Goal: Transaction & Acquisition: Purchase product/service

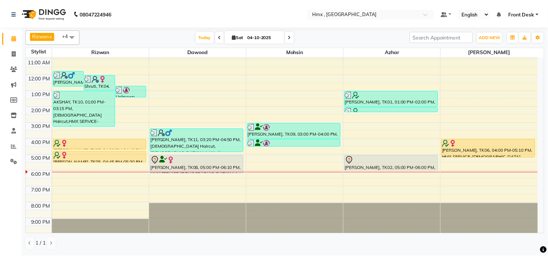
scroll to position [49, 0]
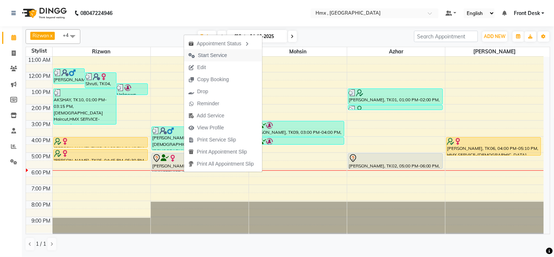
click at [214, 54] on span "Start Service" at bounding box center [212, 55] width 29 height 8
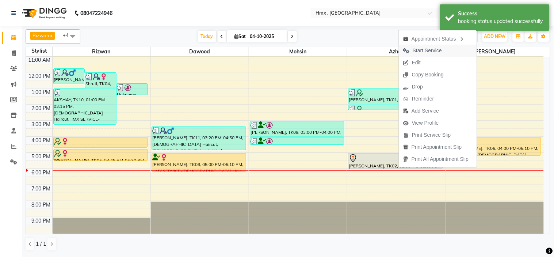
click at [416, 47] on span "Start Service" at bounding box center [427, 51] width 29 height 8
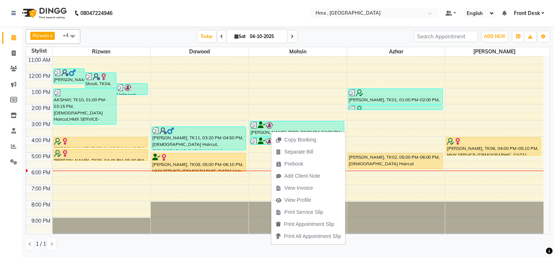
click at [271, 131] on div "Copy Booking Separate Bill Prebook Add Client Note View Invoice View Profile Pr…" at bounding box center [308, 188] width 75 height 114
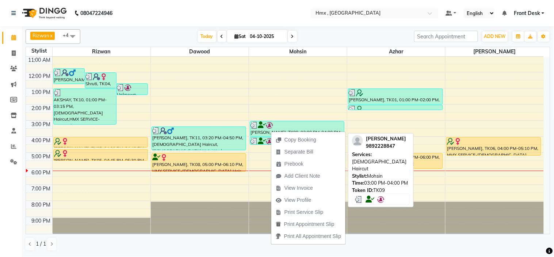
click at [264, 125] on icon at bounding box center [262, 125] width 8 height 0
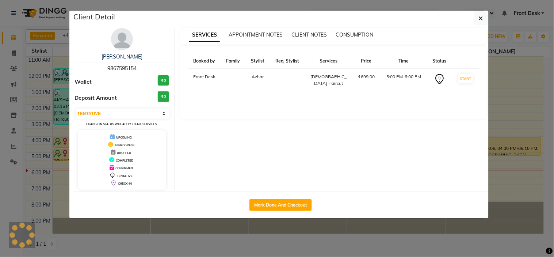
select select "3"
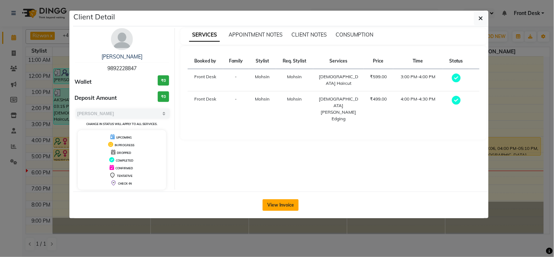
click at [284, 204] on button "View Invoice" at bounding box center [281, 205] width 36 height 12
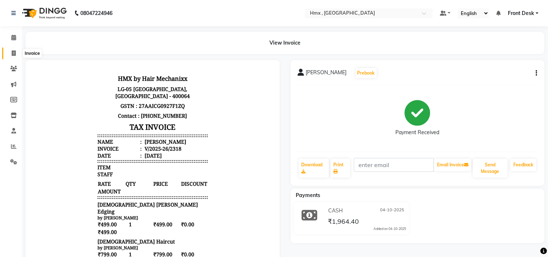
click at [14, 52] on icon at bounding box center [14, 52] width 4 height 5
select select "service"
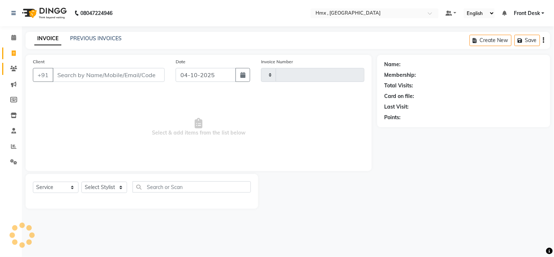
type input "2320"
select select "5711"
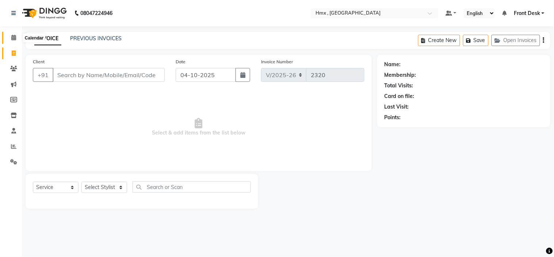
click at [11, 37] on icon at bounding box center [13, 37] width 5 height 5
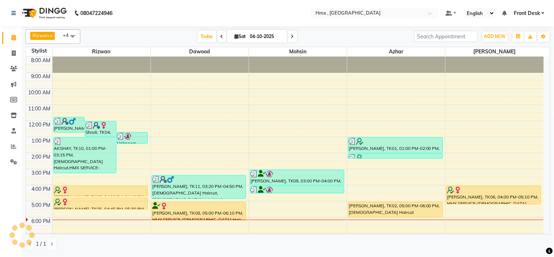
scroll to position [49, 0]
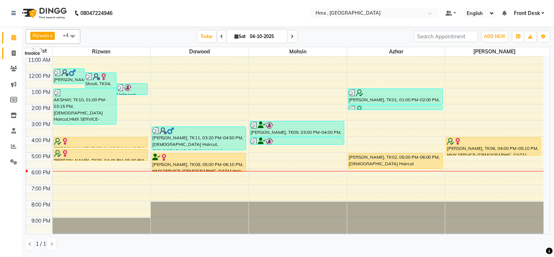
click at [10, 55] on span at bounding box center [13, 53] width 13 height 8
select select "service"
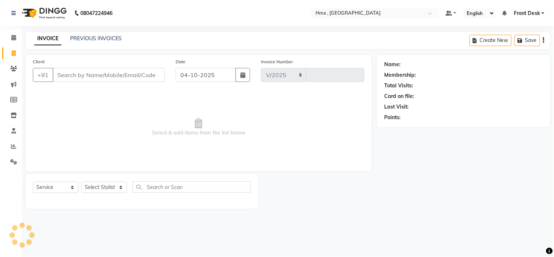
select select "5711"
type input "2320"
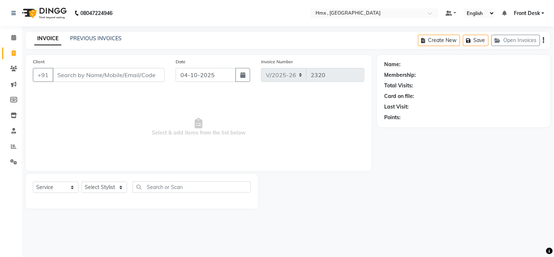
click at [114, 78] on input "Client" at bounding box center [109, 75] width 112 height 14
click at [78, 74] on input "Client" at bounding box center [109, 75] width 112 height 14
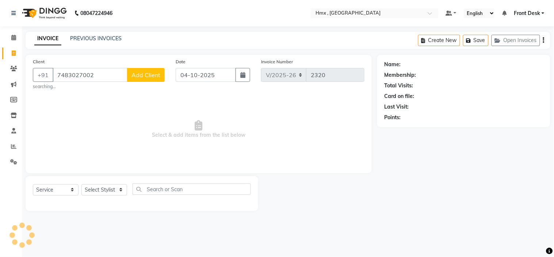
type input "7483027002"
click at [145, 73] on span "Add Client" at bounding box center [145, 74] width 29 height 7
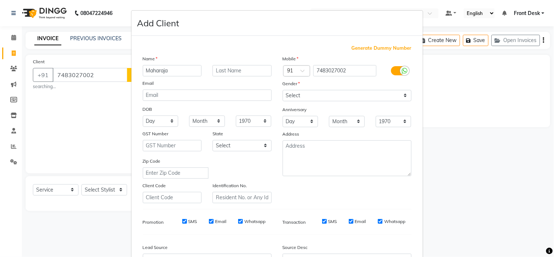
type input "Maharaja"
click at [300, 97] on select "Select Male Female Other Prefer Not To Say" at bounding box center [347, 95] width 129 height 11
select select "male"
click at [283, 90] on select "Select Male Female Other Prefer Not To Say" at bounding box center [347, 95] width 129 height 11
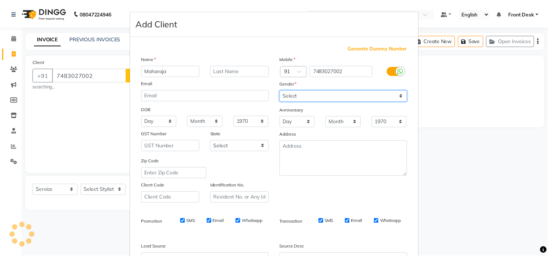
scroll to position [81, 0]
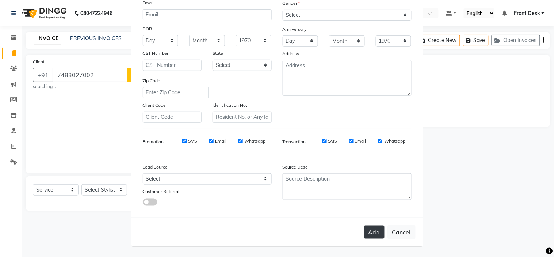
click at [370, 232] on button "Add" at bounding box center [374, 231] width 20 height 13
select select
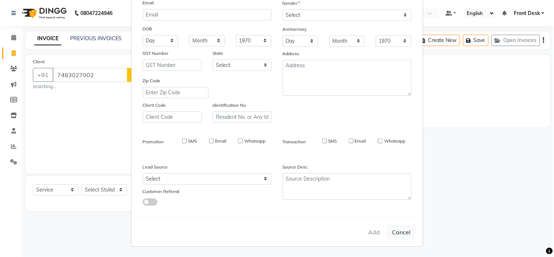
select select
checkbox input "false"
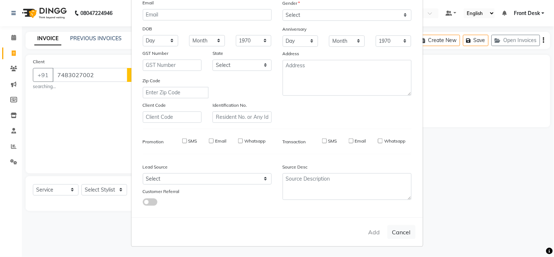
checkbox input "false"
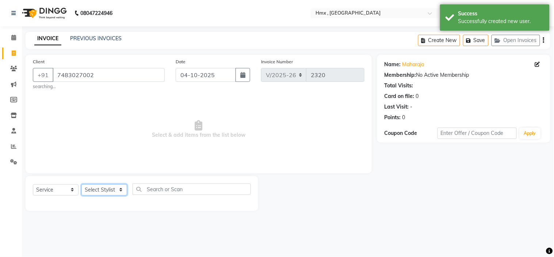
click at [108, 188] on select "Select Stylist Aakash Azhar Bilal Dawood Front Desk Kaikasha Shaikh Mohsin Rizw…" at bounding box center [104, 189] width 46 height 11
select select "39110"
click at [81, 184] on select "Select Stylist Aakash Azhar Bilal Dawood Front Desk Kaikasha Shaikh Mohsin Rizw…" at bounding box center [104, 189] width 46 height 11
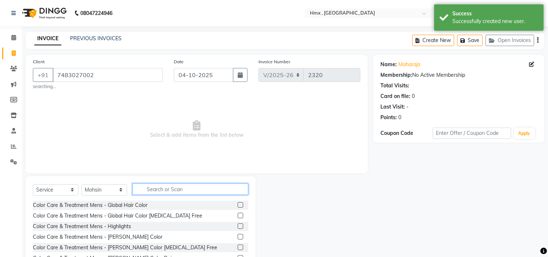
click at [170, 190] on input "text" at bounding box center [191, 188] width 116 height 11
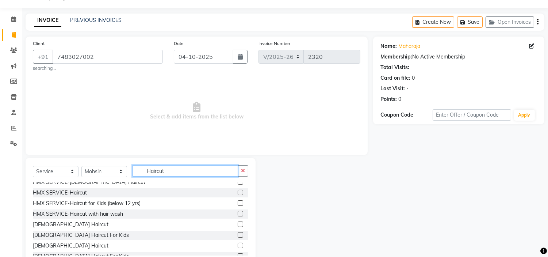
scroll to position [22, 0]
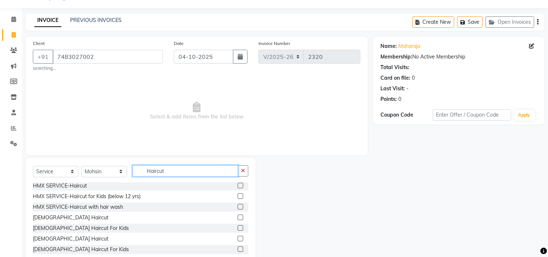
type input "Haircut"
click at [238, 216] on label at bounding box center [240, 216] width 5 height 5
click at [238, 216] on input "checkbox" at bounding box center [240, 217] width 5 height 5
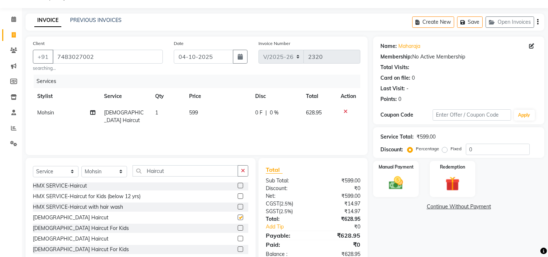
checkbox input "false"
click at [167, 169] on input "Haircut" at bounding box center [186, 170] width 106 height 11
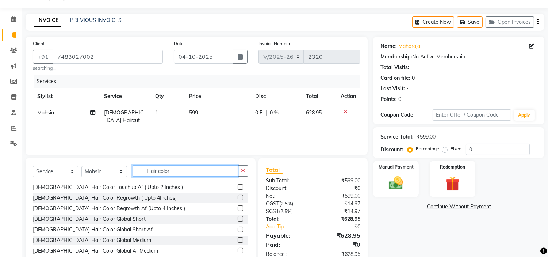
scroll to position [122, 0]
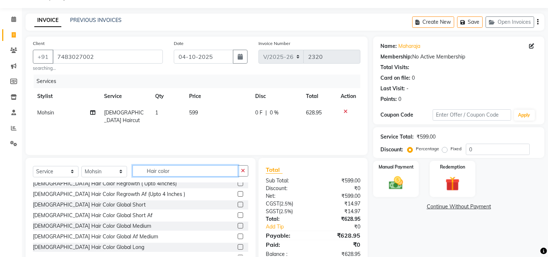
click at [146, 171] on input "Hair color" at bounding box center [186, 170] width 106 height 11
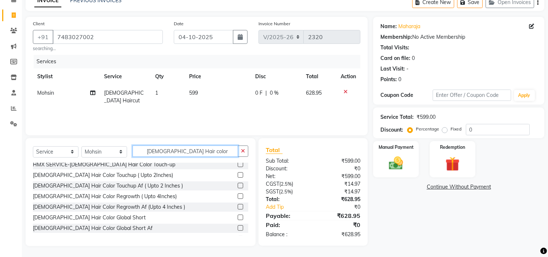
scroll to position [0, 0]
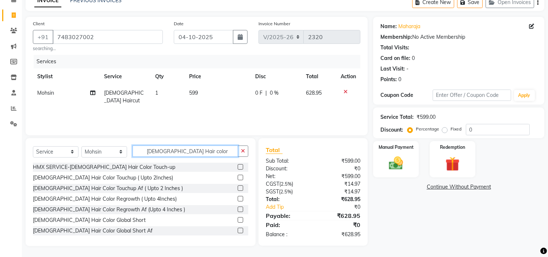
click at [199, 149] on input "male Hair color" at bounding box center [186, 150] width 106 height 11
type input "male color"
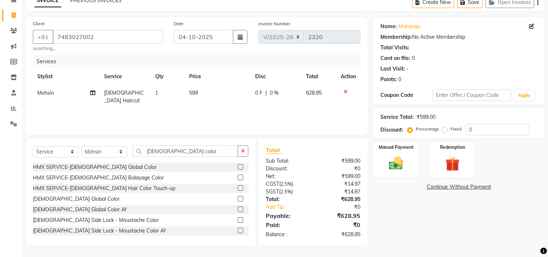
click at [238, 208] on label at bounding box center [240, 208] width 5 height 5
click at [238, 208] on input "checkbox" at bounding box center [240, 209] width 5 height 5
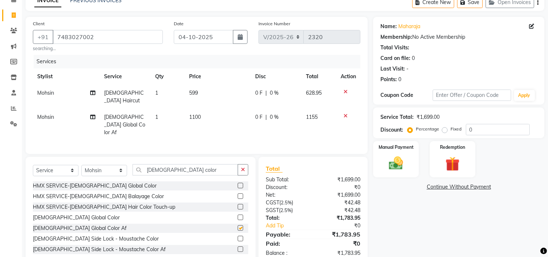
checkbox input "false"
click at [241, 122] on td "1100" at bounding box center [218, 125] width 66 height 32
select select "39110"
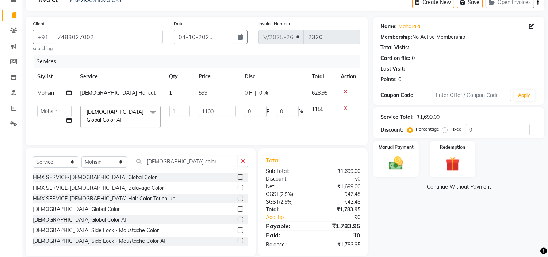
click at [280, 122] on td "0 F | 0 %" at bounding box center [273, 116] width 67 height 31
click at [410, 165] on div "Manual Payment" at bounding box center [395, 158] width 47 height 37
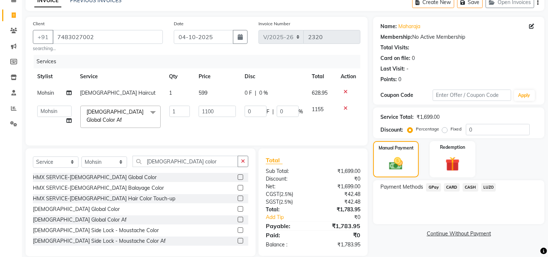
click at [452, 186] on span "CARD" at bounding box center [452, 187] width 16 height 8
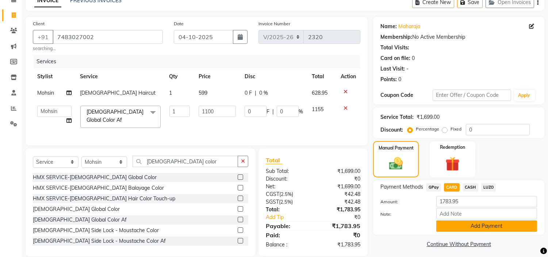
click at [490, 228] on button "Add Payment" at bounding box center [486, 225] width 101 height 11
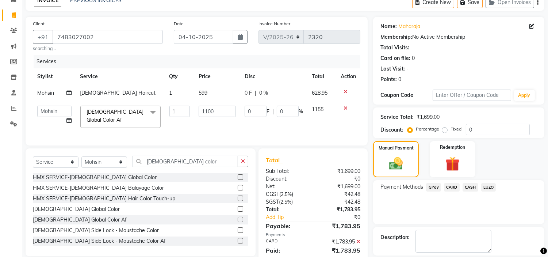
scroll to position [72, 0]
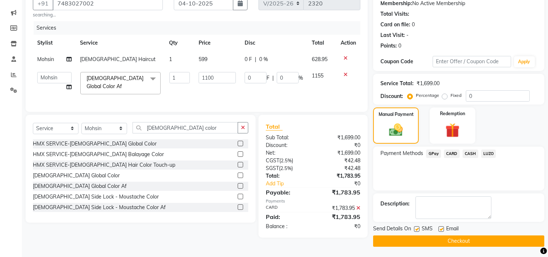
click at [469, 240] on button "Checkout" at bounding box center [458, 240] width 171 height 11
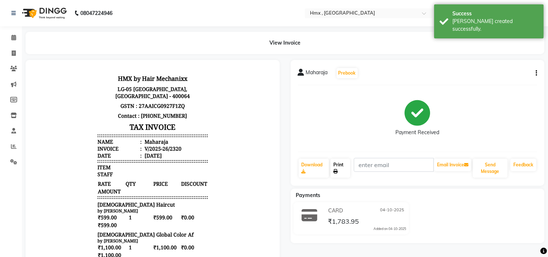
click at [345, 170] on link "Print" at bounding box center [340, 167] width 20 height 19
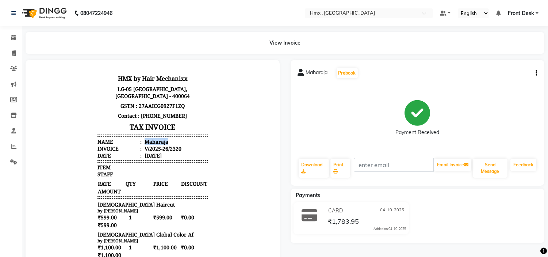
drag, startPoint x: 139, startPoint y: 141, endPoint x: 172, endPoint y: 141, distance: 32.5
click at [172, 141] on li "Name : Maharaja" at bounding box center [153, 141] width 110 height 7
copy div "Maharaja"
drag, startPoint x: 90, startPoint y: 205, endPoint x: 123, endPoint y: 203, distance: 33.3
click at [123, 203] on div "HMX by Hair Mechanixx LG-05 Infiniti Mall, New Link Road,Malad West,Mumbai - 40…" at bounding box center [153, 207] width 116 height 274
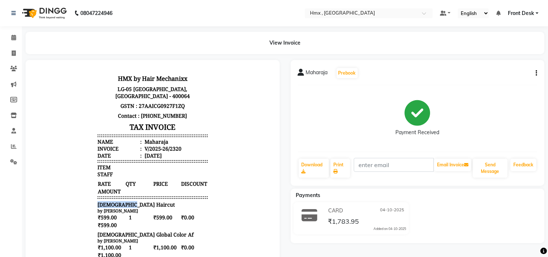
copy span "[DEMOGRAPHIC_DATA] Haircut"
drag, startPoint x: 91, startPoint y: 233, endPoint x: 159, endPoint y: 234, distance: 67.6
click at [159, 234] on div "[DEMOGRAPHIC_DATA] Global Color Af" at bounding box center [153, 233] width 110 height 7
copy span "[DEMOGRAPHIC_DATA] Global Color Af"
click at [168, 146] on div "V/2025-26/2320" at bounding box center [162, 148] width 38 height 7
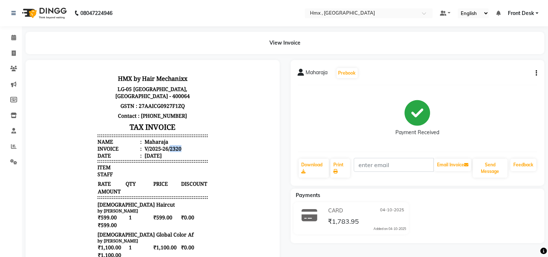
drag, startPoint x: 168, startPoint y: 146, endPoint x: 170, endPoint y: 154, distance: 8.2
click at [169, 146] on div "V/2025-26/2320" at bounding box center [162, 148] width 38 height 7
copy div "2320"
click at [13, 38] on icon at bounding box center [13, 37] width 5 height 5
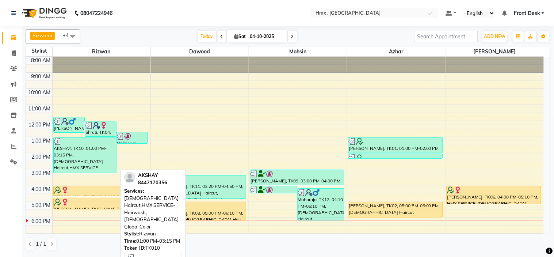
click at [77, 151] on div "AKSHAY, TK10, 01:00 PM-03:15 PM, [DEMOGRAPHIC_DATA] Haircut,HMX SERVICE-Hairwas…" at bounding box center [85, 154] width 62 height 35
select select "3"
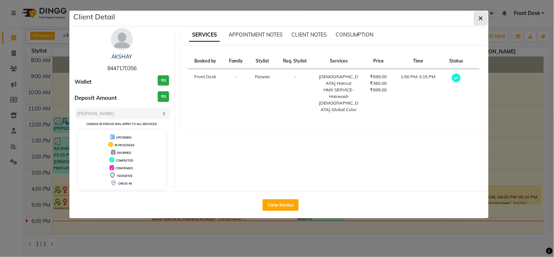
click at [482, 20] on icon "button" at bounding box center [481, 18] width 4 height 6
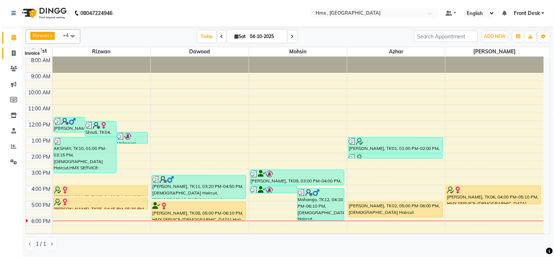
click at [13, 51] on icon at bounding box center [14, 52] width 4 height 5
select select "service"
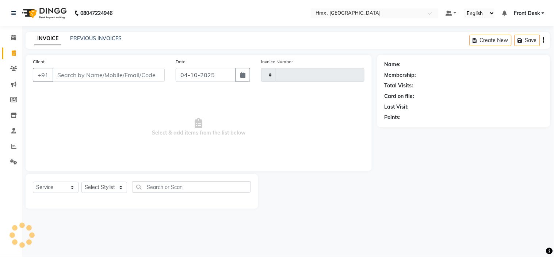
type input "2321"
select select "5711"
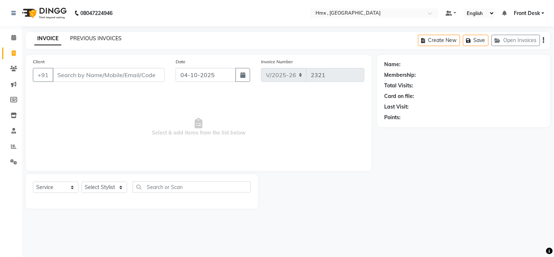
click at [78, 39] on link "PREVIOUS INVOICES" at bounding box center [95, 38] width 51 height 7
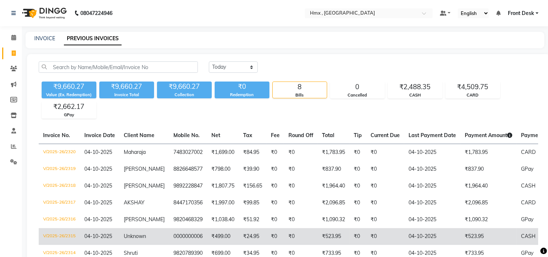
scroll to position [66, 0]
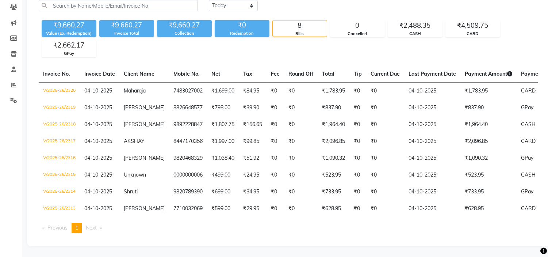
click at [95, 230] on span "Next page" at bounding box center [91, 227] width 11 height 7
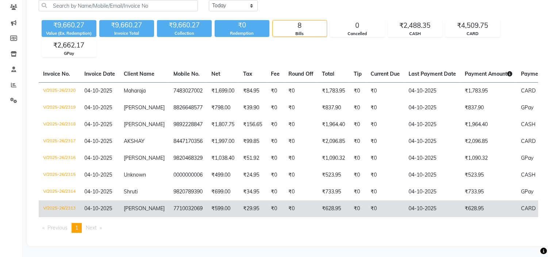
click at [58, 201] on td "V/2025-26/2313" at bounding box center [59, 208] width 41 height 17
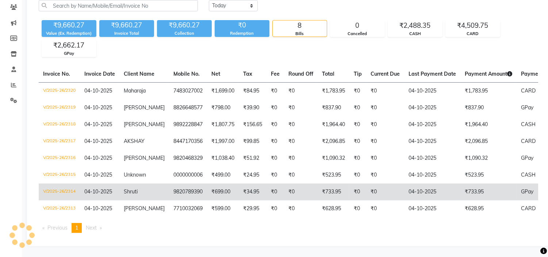
drag, startPoint x: 43, startPoint y: 185, endPoint x: 46, endPoint y: 181, distance: 5.4
click at [44, 185] on td "V/2025-26/2314" at bounding box center [59, 191] width 41 height 17
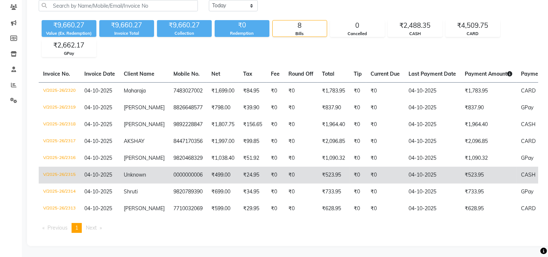
click at [49, 167] on td "V/2025-26/2315" at bounding box center [59, 175] width 41 height 17
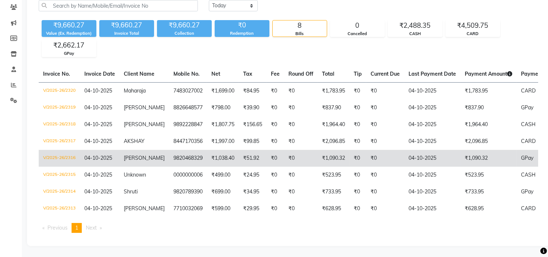
click at [46, 154] on td "V/2025-26/2316" at bounding box center [59, 158] width 41 height 17
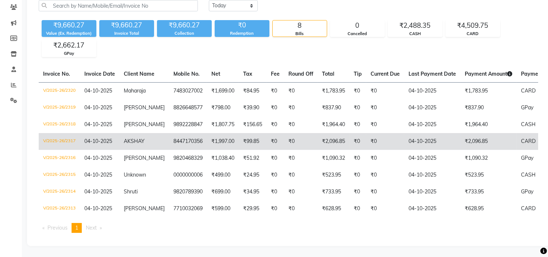
click at [57, 140] on td "V/2025-26/2317" at bounding box center [59, 141] width 41 height 17
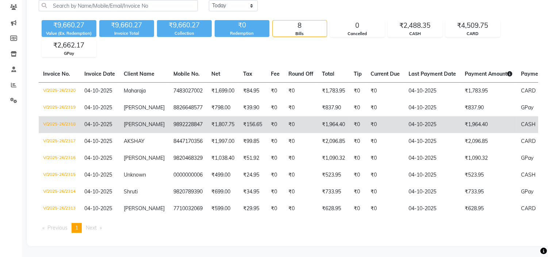
click at [68, 121] on td "V/2025-26/2318" at bounding box center [59, 124] width 41 height 17
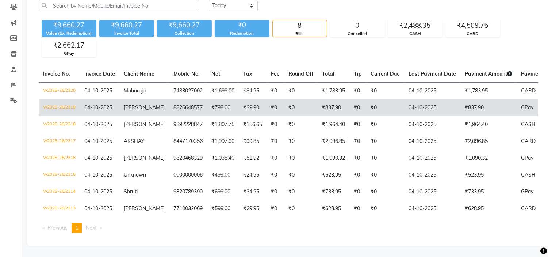
click at [60, 99] on td "V/2025-26/2319" at bounding box center [59, 107] width 41 height 17
click at [64, 102] on td "V/2025-26/2319" at bounding box center [59, 107] width 41 height 17
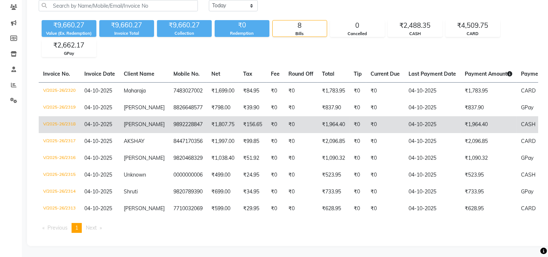
click at [68, 123] on td "V/2025-26/2318" at bounding box center [59, 124] width 41 height 17
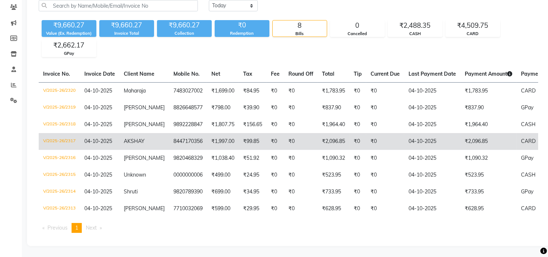
click at [71, 133] on td "V/2025-26/2317" at bounding box center [59, 141] width 41 height 17
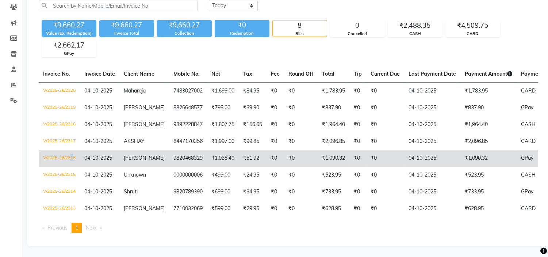
drag, startPoint x: 69, startPoint y: 156, endPoint x: 72, endPoint y: 154, distance: 4.3
click at [72, 154] on td "V/2025-26/2316" at bounding box center [59, 158] width 41 height 17
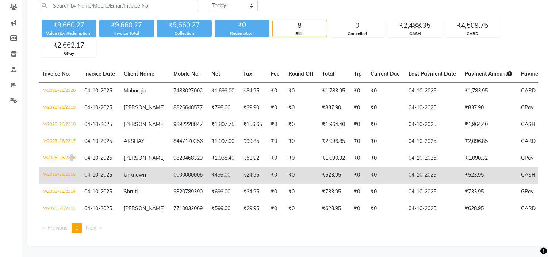
click at [64, 167] on td "V/2025-26/2315" at bounding box center [59, 175] width 41 height 17
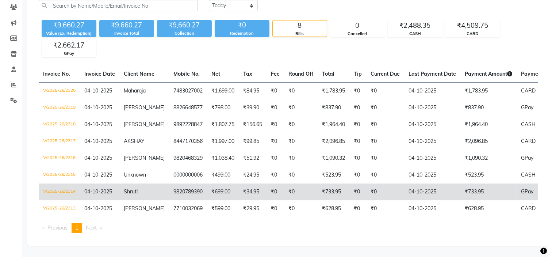
click at [48, 187] on td "V/2025-26/2314" at bounding box center [59, 191] width 41 height 17
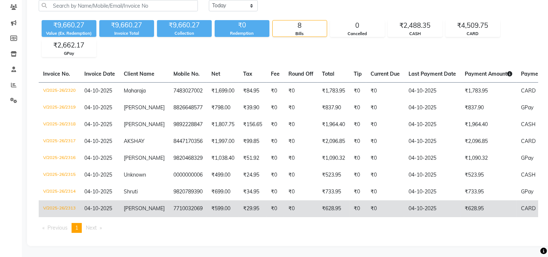
click at [54, 204] on td "V/2025-26/2313" at bounding box center [59, 208] width 41 height 17
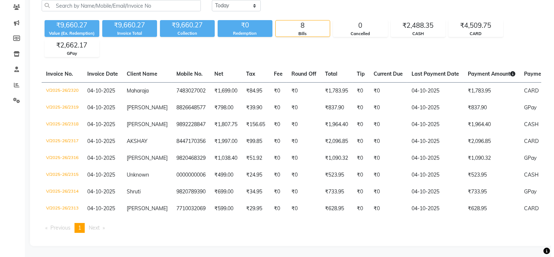
scroll to position [0, 0]
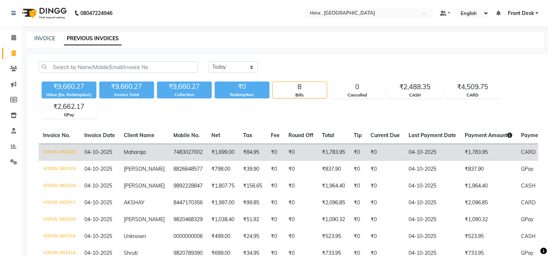
click at [74, 151] on td "V/2025-26/2320" at bounding box center [59, 152] width 41 height 17
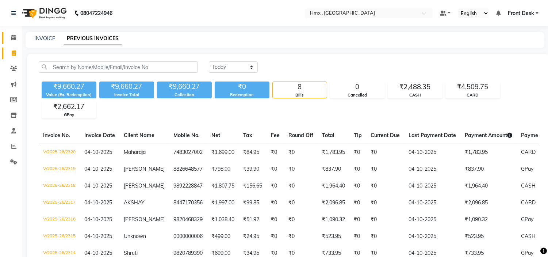
click at [15, 40] on icon at bounding box center [13, 37] width 5 height 5
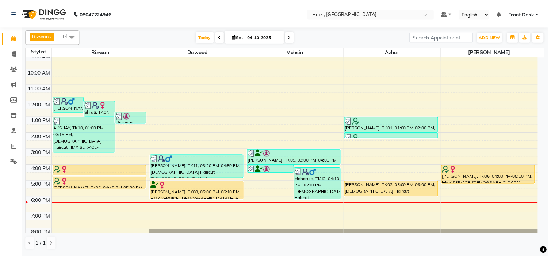
scroll to position [41, 0]
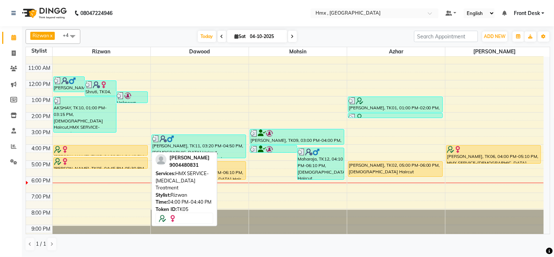
click at [132, 152] on div "[PERSON_NAME], TK05, 04:00 PM-04:40 PM, HMX SERVICE-Dandruff Treatment" at bounding box center [101, 150] width 94 height 10
select select "1"
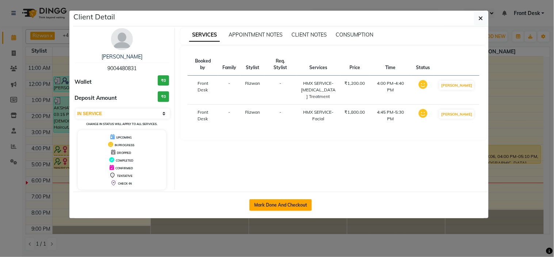
click at [277, 201] on button "Mark Done And Checkout" at bounding box center [280, 205] width 62 height 12
select select "5711"
select select "service"
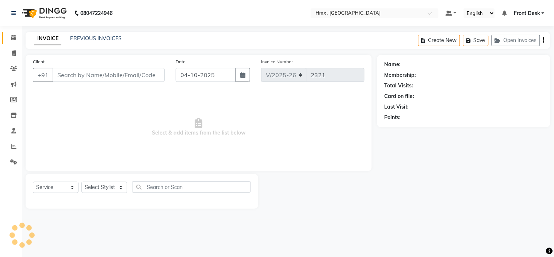
type input "9004480831"
select select "76837"
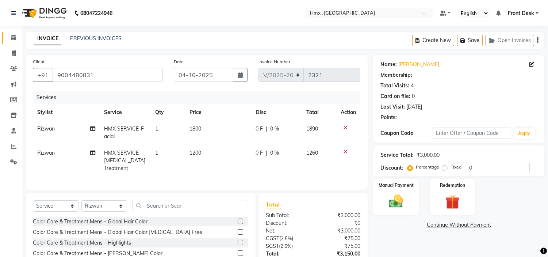
select select "1: Object"
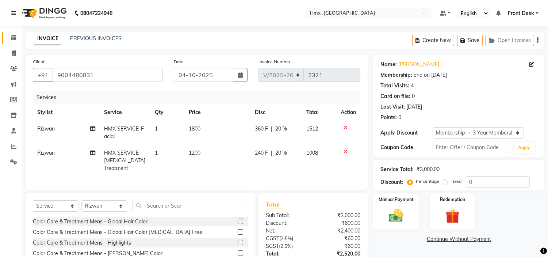
type input "20"
click at [113, 211] on select "Select Stylist Aakash Azhar Bilal Dawood Front Desk Kaikasha Shaikh Mohsin Rizw…" at bounding box center [104, 205] width 46 height 11
click at [138, 127] on span "HMX SERVICE-Facial" at bounding box center [124, 132] width 40 height 14
select select "76837"
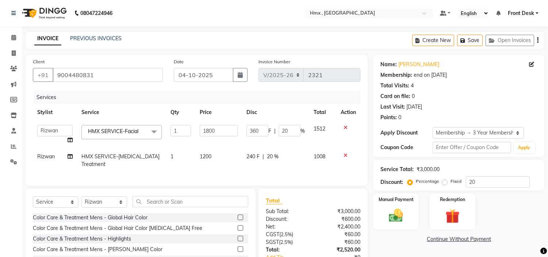
click at [140, 130] on span "HMX SERVICE-Facial x" at bounding box center [114, 131] width 57 height 8
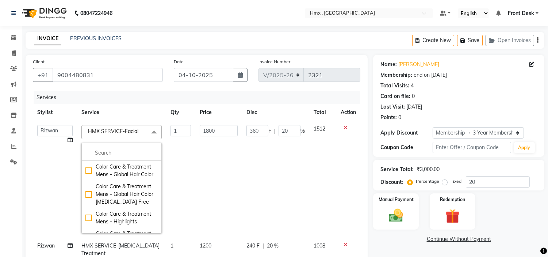
click at [141, 130] on span "HMX SERVICE-Facial x" at bounding box center [114, 131] width 57 height 8
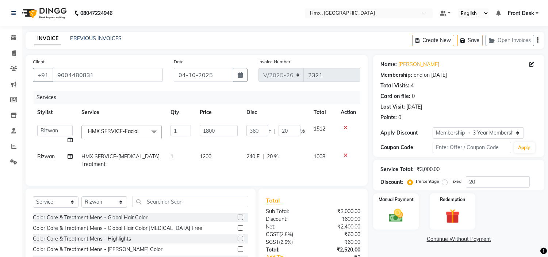
click at [143, 131] on span "HMX SERVICE-Facial x" at bounding box center [114, 131] width 57 height 8
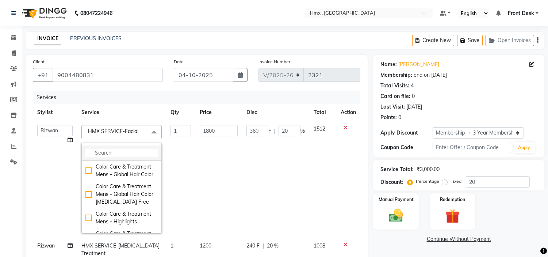
click at [110, 149] on li at bounding box center [122, 152] width 80 height 15
click at [114, 151] on input "multiselect-search" at bounding box center [121, 153] width 72 height 8
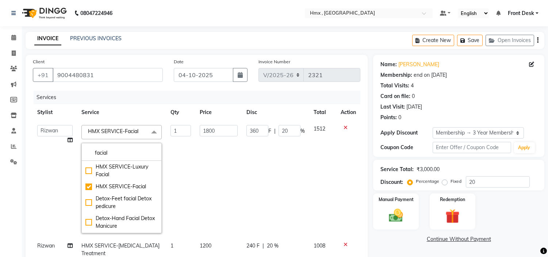
type input "facial"
drag, startPoint x: 203, startPoint y: 173, endPoint x: 207, endPoint y: 169, distance: 5.5
click at [207, 174] on td "1800" at bounding box center [218, 179] width 47 height 117
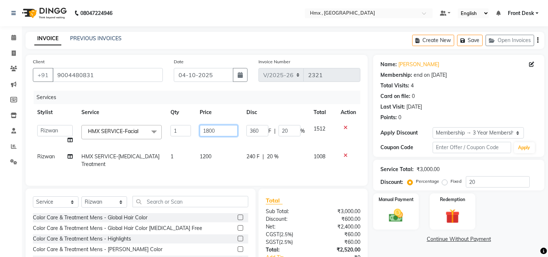
click at [210, 127] on input "1800" at bounding box center [219, 130] width 38 height 11
type input "1500"
click at [212, 146] on tbody "Aakash Azhar Bilal Dawood Front Desk Kaikasha Shaikh Mohsin Rizwan Sanjay Sarit…" at bounding box center [197, 147] width 328 height 52
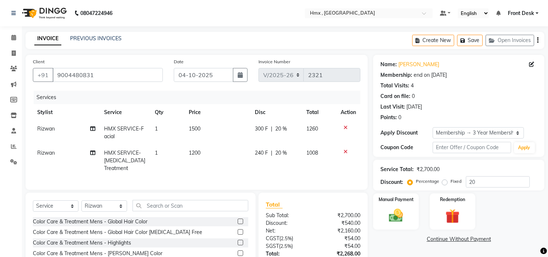
click at [130, 155] on span "HMX SERVICE-Dandruff Treatment" at bounding box center [124, 160] width 41 height 22
select select "76837"
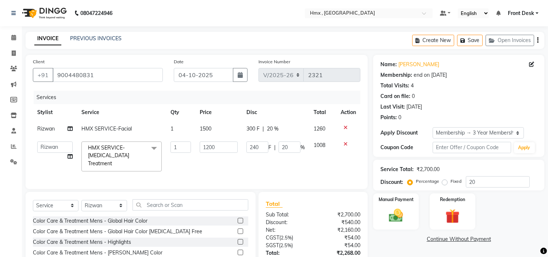
click at [129, 150] on span "HMX SERVICE-Dandruff Treatment" at bounding box center [108, 155] width 41 height 22
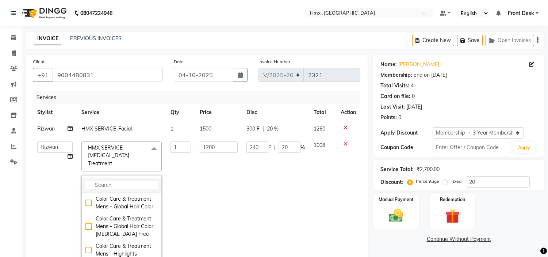
click at [130, 181] on input "multiselect-search" at bounding box center [121, 185] width 72 height 8
type input "g"
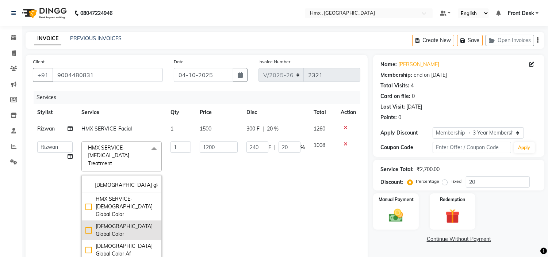
type input "male glo"
click at [88, 222] on div "Male Global Color" at bounding box center [121, 229] width 72 height 15
type input "999"
type input "199.8"
checkbox input "true"
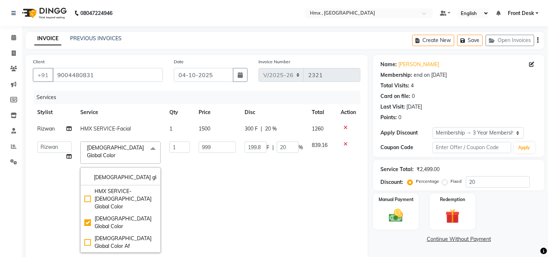
click at [236, 176] on td "999" at bounding box center [217, 197] width 46 height 120
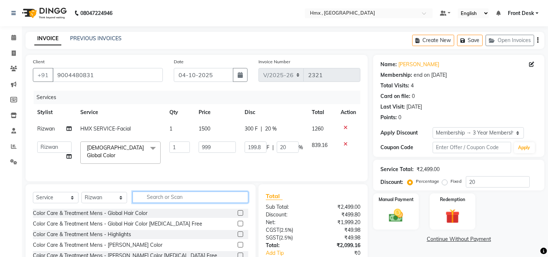
click at [154, 200] on input "text" at bounding box center [191, 196] width 116 height 11
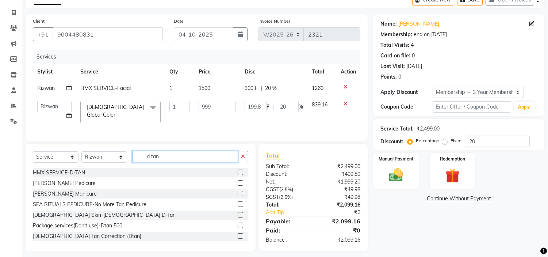
type input "d tan"
click at [238, 175] on label at bounding box center [240, 171] width 5 height 5
click at [238, 175] on input "checkbox" at bounding box center [240, 172] width 5 height 5
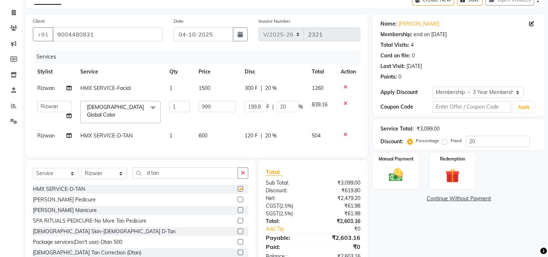
checkbox input "false"
click at [203, 132] on span "600" at bounding box center [203, 135] width 9 height 7
select select "76837"
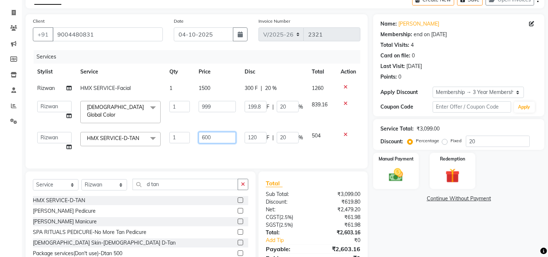
click at [202, 135] on input "600" at bounding box center [217, 137] width 37 height 11
click at [203, 135] on input "600" at bounding box center [217, 137] width 37 height 11
type input "800"
click at [232, 151] on div "Services Stylist Service Qty Price Disc Total Action Rizwan HMX SERVICE-Facial …" at bounding box center [197, 105] width 328 height 111
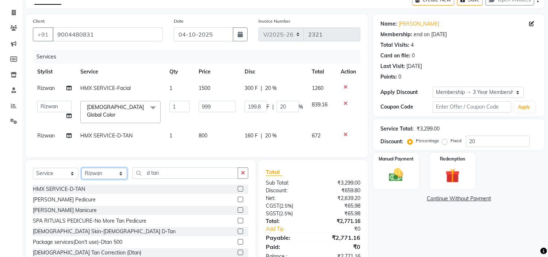
click at [102, 174] on select "Select Stylist Aakash Azhar Bilal Dawood Front Desk Kaikasha Shaikh Mohsin Rizw…" at bounding box center [104, 173] width 46 height 11
select select "39112"
click at [81, 171] on select "Select Stylist Aakash Azhar Bilal Dawood Front Desk Kaikasha Shaikh Mohsin Rizw…" at bounding box center [104, 173] width 46 height 11
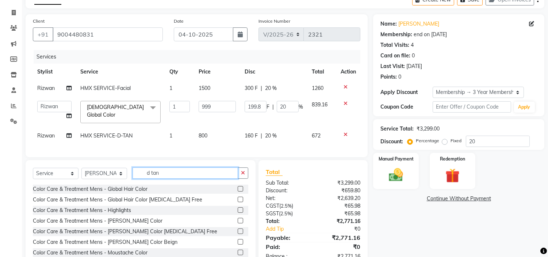
drag, startPoint x: 165, startPoint y: 177, endPoint x: 134, endPoint y: 177, distance: 31.4
click at [135, 177] on input "d tan" at bounding box center [186, 172] width 106 height 11
click at [215, 86] on td "1500" at bounding box center [217, 88] width 46 height 16
select select "76837"
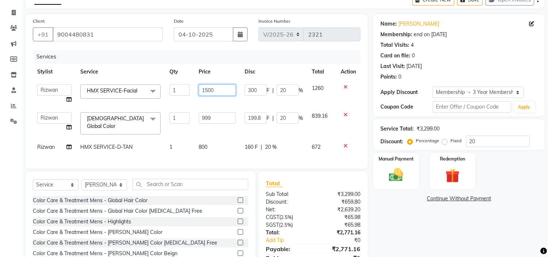
click at [213, 89] on input "1500" at bounding box center [217, 89] width 37 height 11
type input "1499"
click at [206, 147] on div "Services Stylist Service Qty Price Disc Total Action Aakash Azhar Bilal Dawood …" at bounding box center [197, 105] width 328 height 111
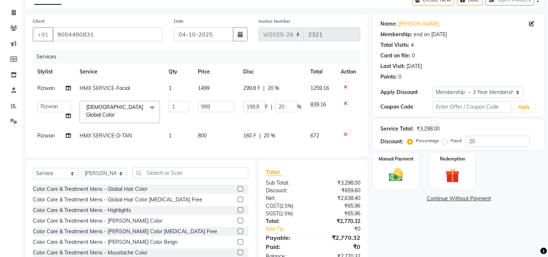
click at [207, 131] on td "800" at bounding box center [216, 135] width 45 height 16
select select "76837"
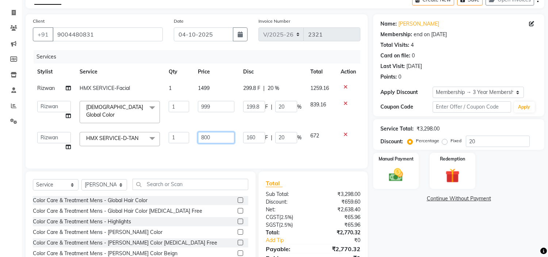
click at [210, 134] on input "800" at bounding box center [216, 137] width 37 height 11
type input "8"
type input "7"
type input "800"
click at [256, 152] on div "Services Stylist Service Qty Price Disc Total Action Rizwan HMX SERVICE-Facial …" at bounding box center [197, 105] width 328 height 111
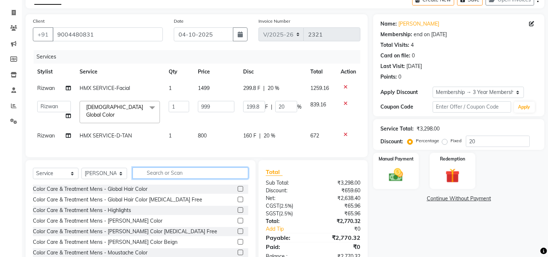
click at [164, 179] on input "text" at bounding box center [191, 172] width 116 height 11
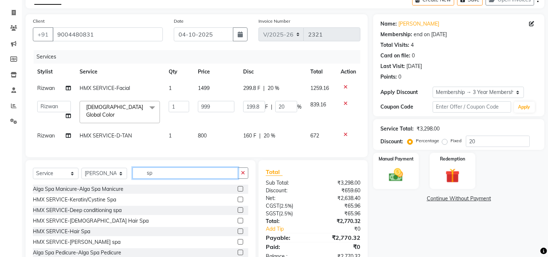
type input "s"
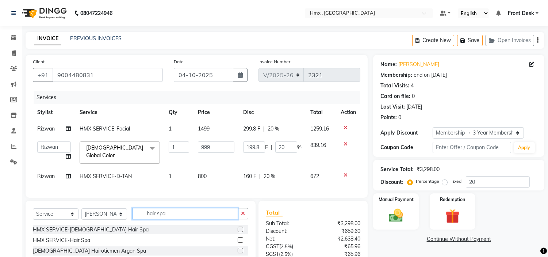
scroll to position [41, 0]
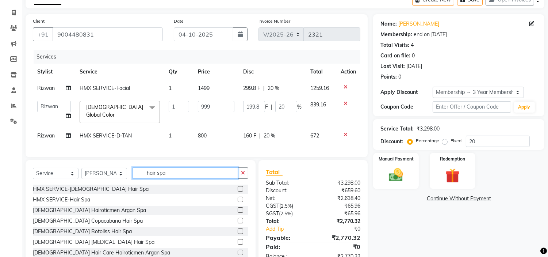
type input "hair spa"
click at [238, 191] on label at bounding box center [240, 188] width 5 height 5
click at [238, 191] on input "checkbox" at bounding box center [240, 189] width 5 height 5
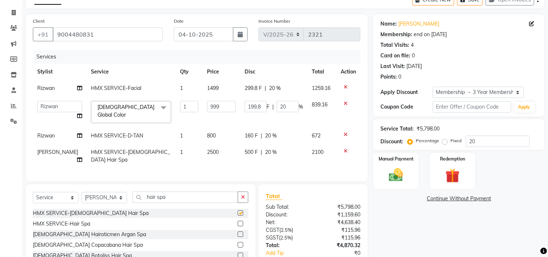
checkbox input "false"
click at [267, 107] on span "F" at bounding box center [268, 107] width 3 height 8
click at [267, 105] on span "F" at bounding box center [268, 107] width 3 height 8
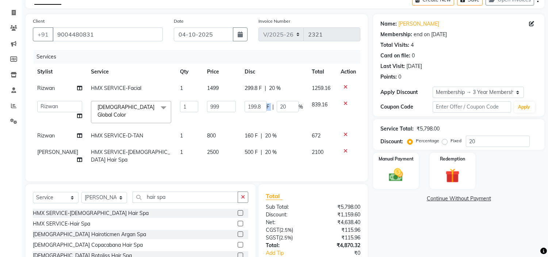
click at [267, 105] on span "F" at bounding box center [268, 107] width 3 height 8
click at [258, 88] on span "299.8 F" at bounding box center [253, 88] width 17 height 8
select select "76837"
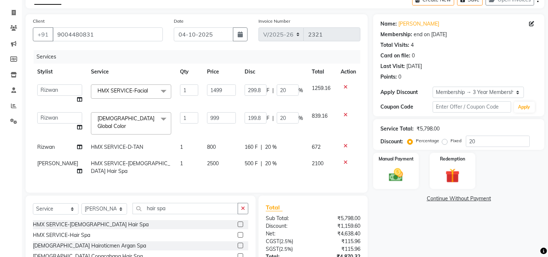
click at [269, 144] on span "20 %" at bounding box center [271, 147] width 12 height 8
select select "76837"
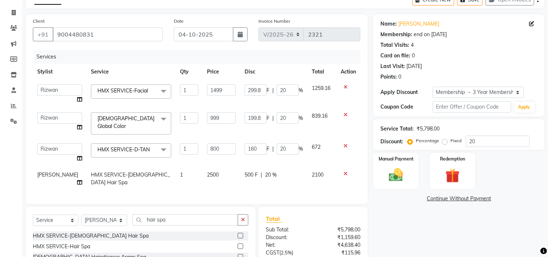
click at [270, 167] on td "500 F | 20 %" at bounding box center [273, 179] width 67 height 24
select select "39112"
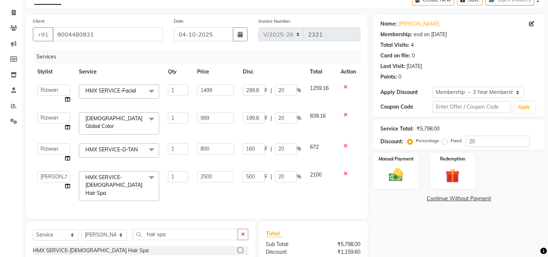
click at [313, 70] on th "Total" at bounding box center [321, 72] width 31 height 16
click at [337, 67] on th "Action" at bounding box center [348, 72] width 24 height 16
click at [254, 72] on th "Disc" at bounding box center [271, 72] width 67 height 16
click at [271, 88] on span "|" at bounding box center [271, 91] width 1 height 8
drag, startPoint x: 270, startPoint y: 129, endPoint x: 271, endPoint y: 133, distance: 3.8
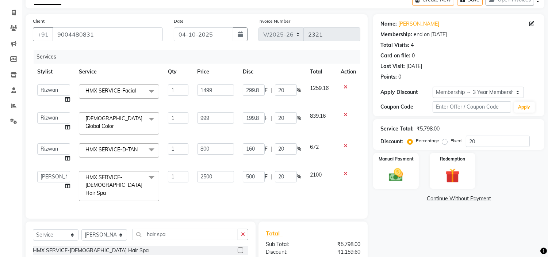
click at [271, 133] on td "199.8 F | 20 %" at bounding box center [271, 123] width 67 height 31
click at [276, 169] on td "500 F | 20 %" at bounding box center [271, 186] width 67 height 39
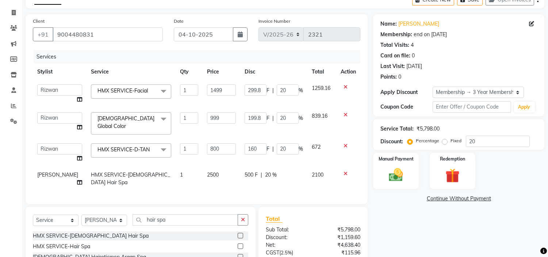
click at [295, 194] on div "Client +91 9004480831 Date 04-10-2025 Invoice Number V/2025 V/2025-26 2321 Serv…" at bounding box center [197, 109] width 342 height 190
click at [284, 171] on div "500 F | 20 %" at bounding box center [274, 175] width 58 height 8
select select "39112"
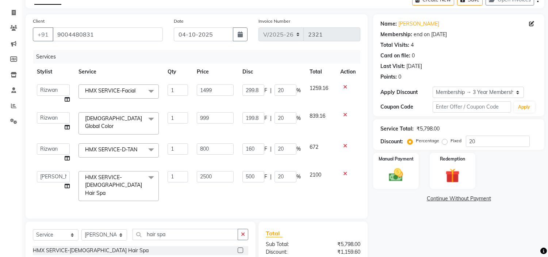
scroll to position [0, 1]
click at [278, 184] on td "500 F | 20 %" at bounding box center [270, 186] width 67 height 39
click at [277, 197] on div "Services Stylist Service Qty Price Disc Total Action Aakash Azhar Bilal Dawood …" at bounding box center [197, 130] width 328 height 161
click at [263, 183] on td "500 F | 20 %" at bounding box center [270, 186] width 67 height 39
drag, startPoint x: 239, startPoint y: 185, endPoint x: 249, endPoint y: 183, distance: 10.3
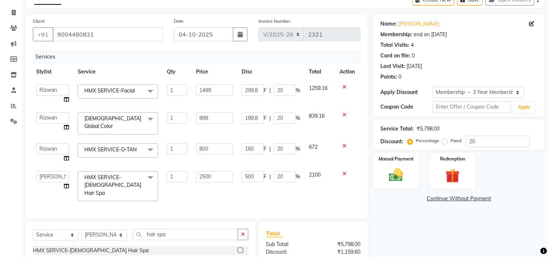
click at [239, 185] on td "500 F | 20 %" at bounding box center [270, 186] width 67 height 39
click at [277, 186] on td "500 F | 20 %" at bounding box center [270, 186] width 67 height 39
click at [302, 173] on td "500 F | 20 %" at bounding box center [270, 186] width 67 height 39
click at [335, 175] on td at bounding box center [347, 186] width 24 height 39
drag, startPoint x: 324, startPoint y: 184, endPoint x: 325, endPoint y: 187, distance: 3.9
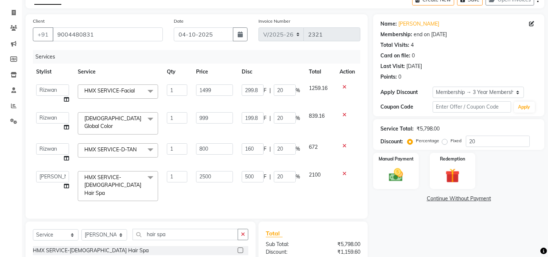
click at [325, 187] on td "2100" at bounding box center [320, 186] width 31 height 39
click at [287, 191] on td "500 F | 20 %" at bounding box center [270, 186] width 67 height 39
drag, startPoint x: 262, startPoint y: 191, endPoint x: 263, endPoint y: 187, distance: 5.0
click at [263, 187] on td "500 F | 20 %" at bounding box center [270, 186] width 67 height 39
drag, startPoint x: 263, startPoint y: 187, endPoint x: 283, endPoint y: 184, distance: 20.3
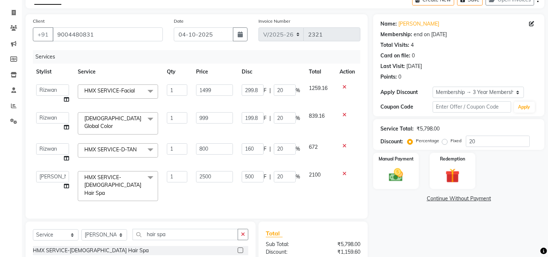
click at [276, 185] on div "Services Stylist Service Qty Price Disc Total Action Aakash Azhar Bilal Dawood …" at bounding box center [197, 130] width 328 height 161
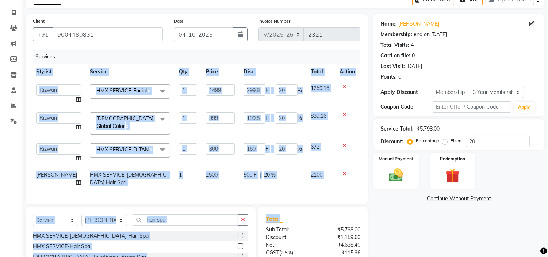
click at [288, 202] on div "Client +91 9004480831 Date 04-10-2025 Invoice Number V/2025 V/2025-26 2321 Serv…" at bounding box center [196, 164] width 353 height 300
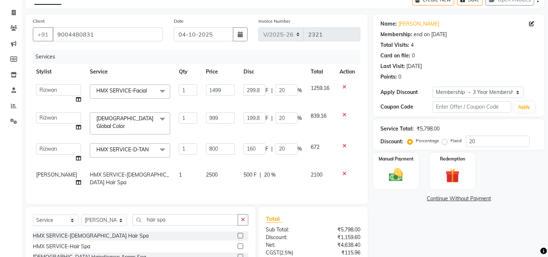
click at [259, 157] on td "160 F | 20 %" at bounding box center [272, 153] width 67 height 28
click at [269, 167] on td "500 F | 20 %" at bounding box center [272, 179] width 67 height 24
select select "39112"
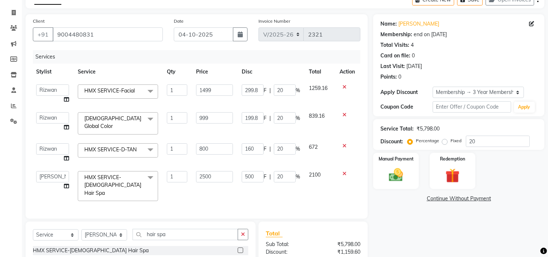
click at [272, 157] on td "160 F | 20 %" at bounding box center [270, 153] width 67 height 28
drag, startPoint x: 271, startPoint y: 157, endPoint x: 268, endPoint y: 163, distance: 6.4
click at [270, 158] on td "160 F | 20 %" at bounding box center [270, 153] width 67 height 28
click at [266, 177] on div "500 F | 20 %" at bounding box center [271, 176] width 58 height 11
click at [266, 184] on td "500 F | 20 %" at bounding box center [270, 186] width 67 height 39
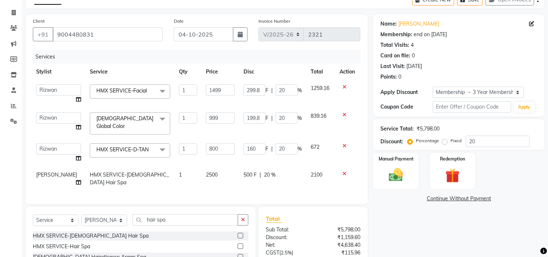
click at [267, 187] on div "Services Stylist Service Qty Price Disc Total Action Aakash Azhar Bilal Dawood …" at bounding box center [197, 123] width 328 height 146
click at [265, 180] on div "Services Stylist Service Qty Price Disc Total Action Aakash Azhar Bilal Dawood …" at bounding box center [197, 123] width 328 height 146
click at [273, 185] on div "Services Stylist Service Qty Price Disc Total Action Aakash Azhar Bilal Dawood …" at bounding box center [197, 123] width 328 height 146
click at [280, 156] on td "160 F | 20 %" at bounding box center [272, 153] width 67 height 28
click at [282, 167] on td "500 F | 20 %" at bounding box center [272, 179] width 67 height 24
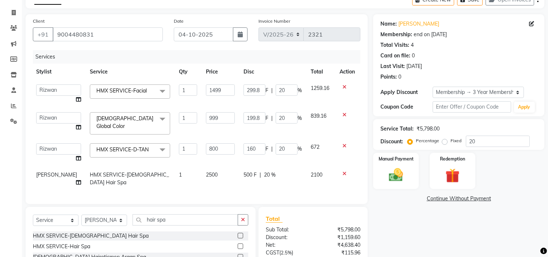
select select "39112"
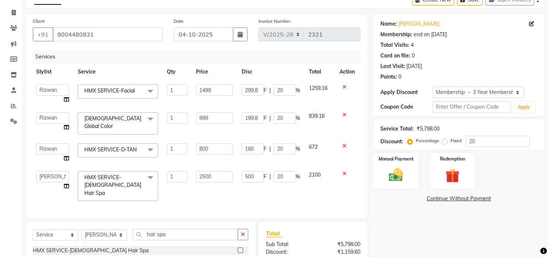
click at [281, 160] on td "160 F | 20 %" at bounding box center [270, 153] width 67 height 28
click at [260, 183] on td "500 F | 20 %" at bounding box center [270, 186] width 67 height 39
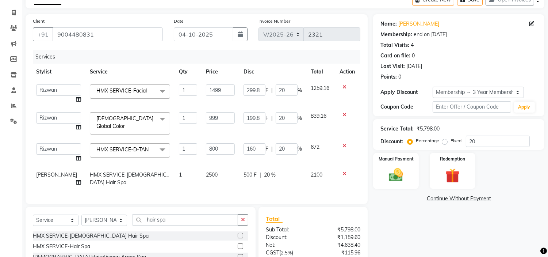
click at [271, 191] on div "Services Stylist Service Qty Price Disc Total Action Aakash Azhar Bilal Dawood …" at bounding box center [197, 123] width 328 height 146
click at [275, 194] on div "Client +91 9004480831 Date 04-10-2025 Invoice Number V/2025 V/2025-26 2321 Serv…" at bounding box center [197, 109] width 342 height 190
click at [278, 199] on div "Client +91 9004480831 Date 04-10-2025 Invoice Number V/2025 V/2025-26 2321 Serv…" at bounding box center [196, 164] width 353 height 300
drag, startPoint x: 274, startPoint y: 194, endPoint x: 286, endPoint y: 187, distance: 14.3
click at [274, 194] on div "Client +91 9004480831 Date 04-10-2025 Invoice Number V/2025 V/2025-26 2321 Serv…" at bounding box center [197, 109] width 342 height 190
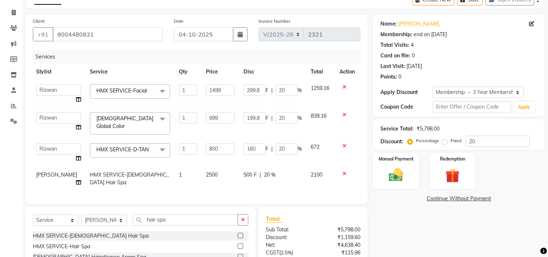
click at [206, 171] on span "2500" at bounding box center [212, 174] width 12 height 7
select select "39112"
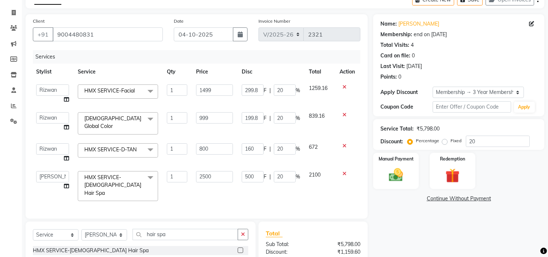
click at [212, 181] on td "2500" at bounding box center [215, 186] width 46 height 39
click at [215, 173] on input "2500" at bounding box center [214, 176] width 37 height 11
click at [221, 172] on input "2500" at bounding box center [214, 176] width 37 height 11
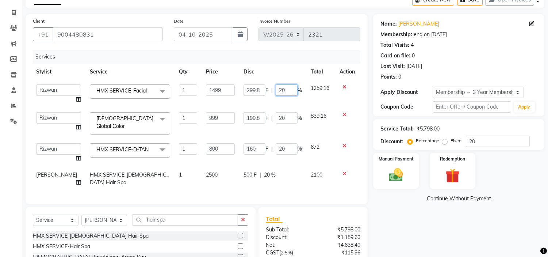
click at [279, 92] on input "20" at bounding box center [287, 89] width 22 height 11
type input "20"
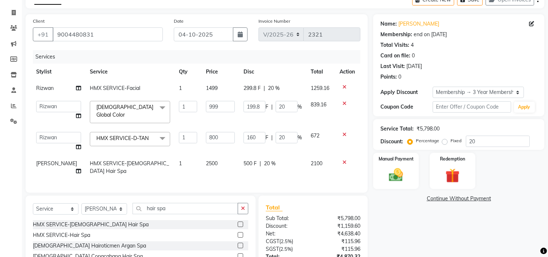
click at [267, 173] on div "Services Stylist Service Qty Price Disc Total Action Rizwan HMX SERVICE-Facial …" at bounding box center [197, 117] width 328 height 135
click at [264, 160] on span "20 %" at bounding box center [270, 164] width 12 height 8
select select "39112"
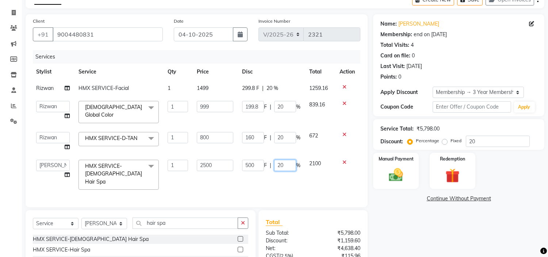
drag, startPoint x: 289, startPoint y: 162, endPoint x: 255, endPoint y: 167, distance: 34.2
click at [255, 167] on div "500 F | 20 %" at bounding box center [271, 165] width 58 height 11
type input "0"
click at [268, 176] on div "Services Stylist Service Qty Price Disc Total Action Rizwan HMX SERVICE-Facial …" at bounding box center [197, 125] width 328 height 150
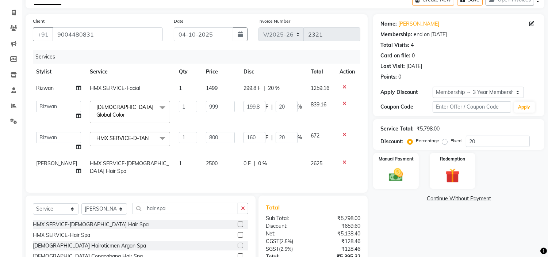
scroll to position [93, 0]
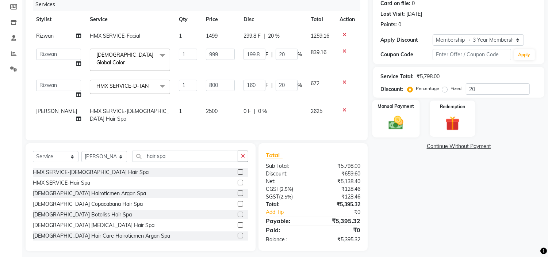
click at [388, 127] on img at bounding box center [396, 122] width 24 height 17
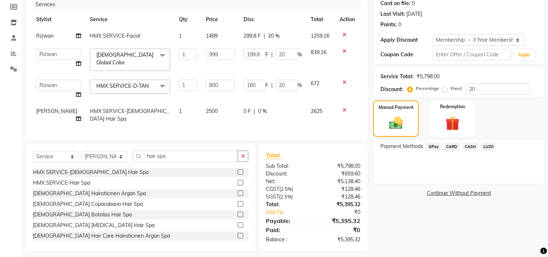
click at [450, 146] on span "CARD" at bounding box center [452, 146] width 16 height 8
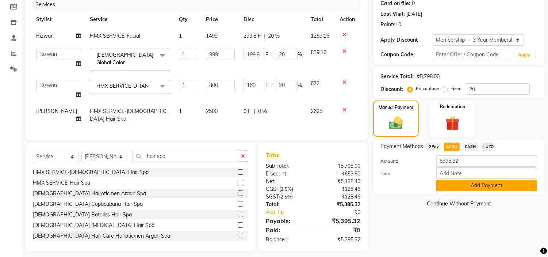
click at [475, 182] on button "Add Payment" at bounding box center [486, 185] width 101 height 11
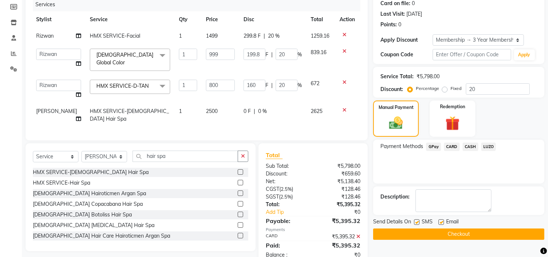
click at [464, 233] on button "Checkout" at bounding box center [458, 233] width 171 height 11
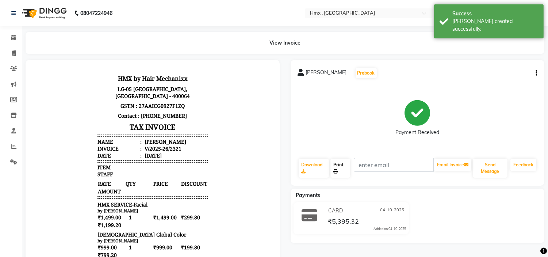
click at [339, 165] on link "Print" at bounding box center [340, 167] width 20 height 19
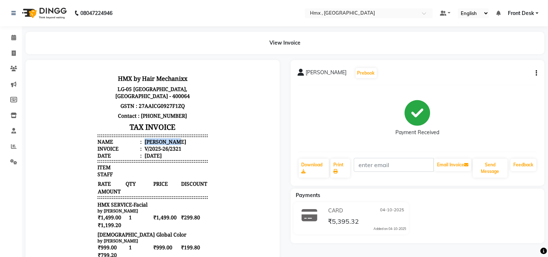
drag, startPoint x: 138, startPoint y: 142, endPoint x: 180, endPoint y: 139, distance: 42.4
click at [180, 139] on li "Name : Sapna Nayak" at bounding box center [153, 141] width 110 height 7
copy div "[PERSON_NAME]"
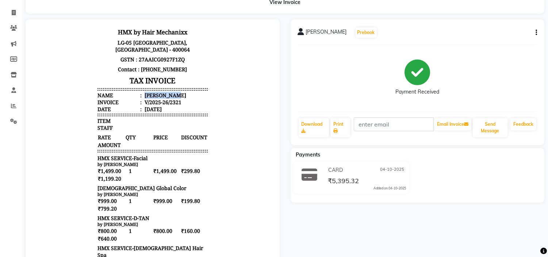
scroll to position [184, 0]
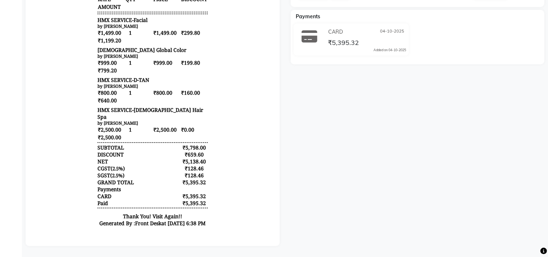
click at [184, 200] on div "₹5,395.32" at bounding box center [194, 203] width 27 height 7
copy div "5,395.32"
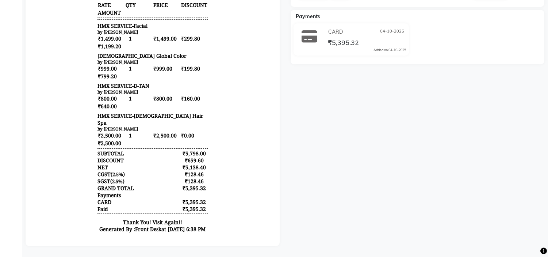
scroll to position [0, 0]
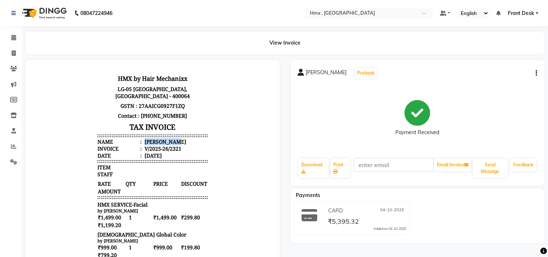
drag, startPoint x: 138, startPoint y: 141, endPoint x: 179, endPoint y: 144, distance: 41.0
click at [179, 144] on li "Name : Sapna Nayak" at bounding box center [153, 141] width 110 height 7
copy div "[PERSON_NAME]"
drag, startPoint x: 92, startPoint y: 205, endPoint x: 146, endPoint y: 206, distance: 54.1
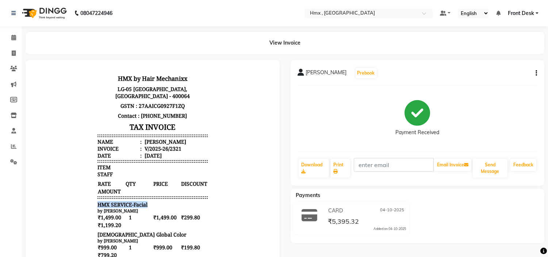
click at [146, 206] on div "HMX SERVICE-Facial" at bounding box center [153, 203] width 110 height 7
copy span "HMX SERVICE-Facial"
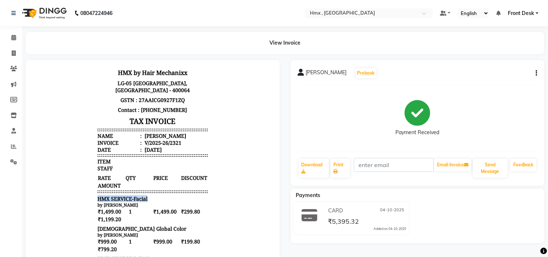
scroll to position [122, 0]
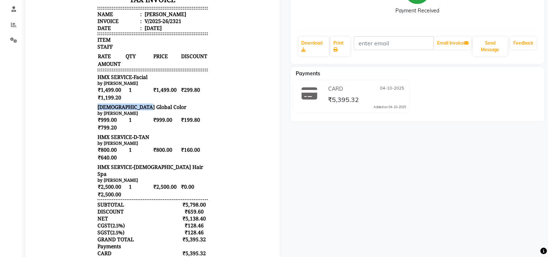
drag, startPoint x: 92, startPoint y: 104, endPoint x: 135, endPoint y: 106, distance: 43.8
click at [135, 106] on div "Male Global Color" at bounding box center [153, 107] width 110 height 7
copy span "Male Global Color"
drag, startPoint x: 92, startPoint y: 136, endPoint x: 167, endPoint y: 135, distance: 75.6
click at [167, 135] on div "HMX SERVICE-D-TAN" at bounding box center [153, 137] width 110 height 7
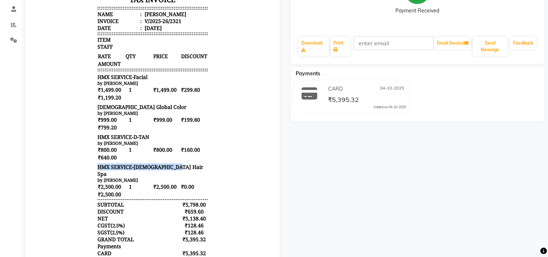
drag, startPoint x: 91, startPoint y: 166, endPoint x: 168, endPoint y: 166, distance: 77.4
click at [168, 166] on div "HMX SERVICE-[DEMOGRAPHIC_DATA] Hair Spa" at bounding box center [153, 171] width 110 height 14
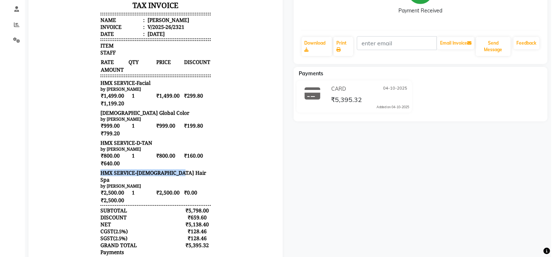
scroll to position [0, 0]
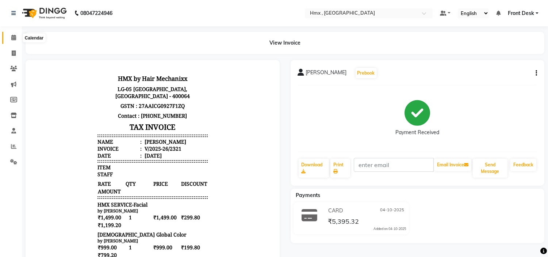
click at [15, 39] on icon at bounding box center [13, 37] width 5 height 5
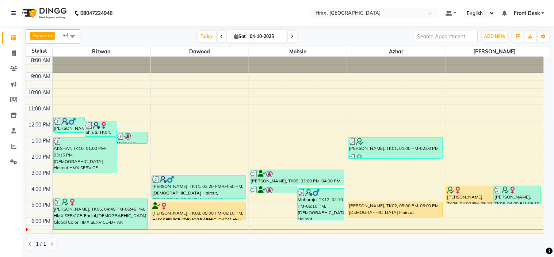
scroll to position [41, 0]
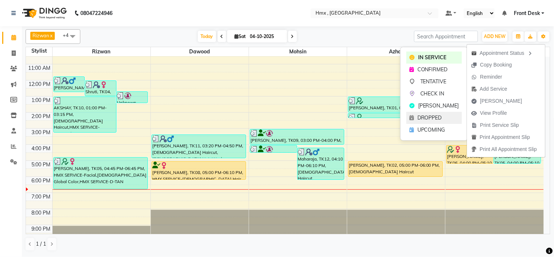
click at [424, 117] on span "DROPPED" at bounding box center [429, 118] width 24 height 8
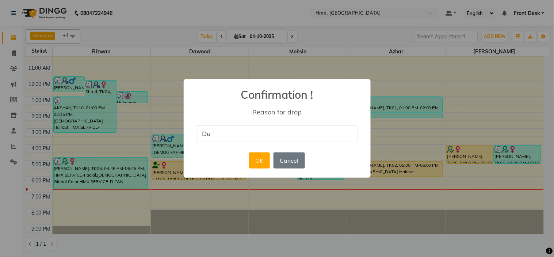
type input "Duplicate"
click at [260, 158] on button "OK" at bounding box center [259, 160] width 21 height 16
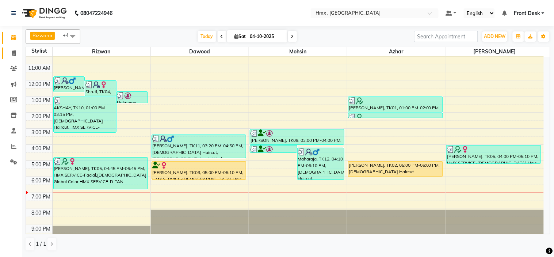
click at [4, 53] on link "Invoice" at bounding box center [11, 53] width 18 height 12
select select "service"
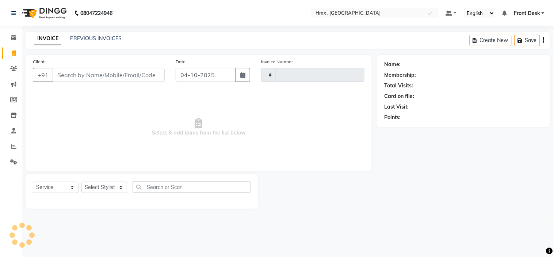
type input "2322"
select select "5711"
click at [64, 72] on input "Client" at bounding box center [109, 75] width 112 height 14
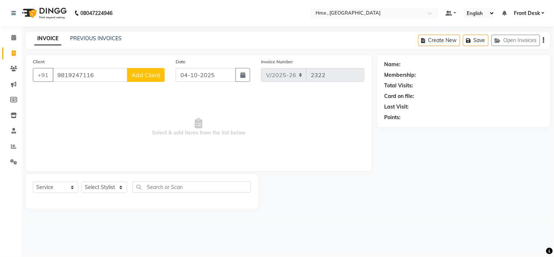
type input "9819247116"
click at [142, 77] on span "Add Client" at bounding box center [145, 74] width 29 height 7
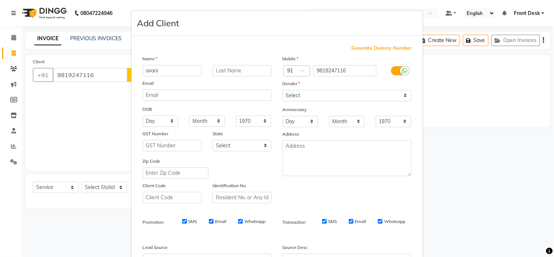
type input "avani"
click at [384, 99] on select "Select Male Female Other Prefer Not To Say" at bounding box center [347, 95] width 129 height 11
select select "female"
click at [283, 90] on select "Select Male Female Other Prefer Not To Say" at bounding box center [347, 95] width 129 height 11
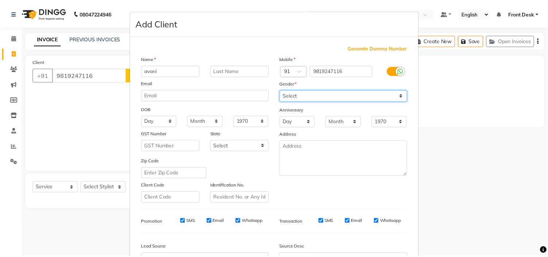
scroll to position [81, 0]
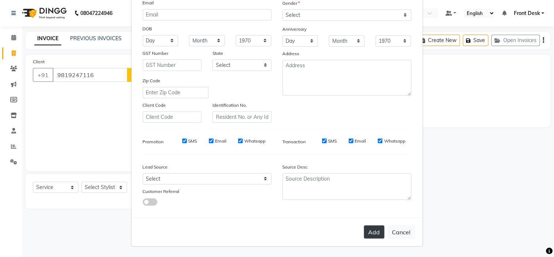
click at [378, 229] on button "Add" at bounding box center [374, 231] width 20 height 13
select select
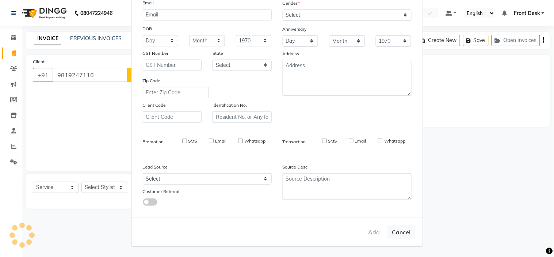
select select
checkbox input "false"
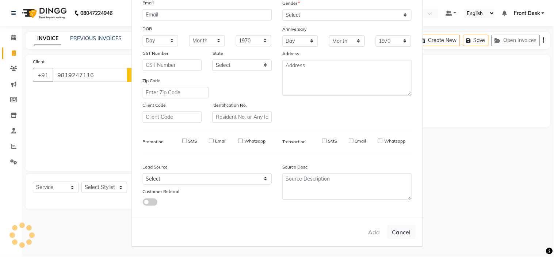
checkbox input "false"
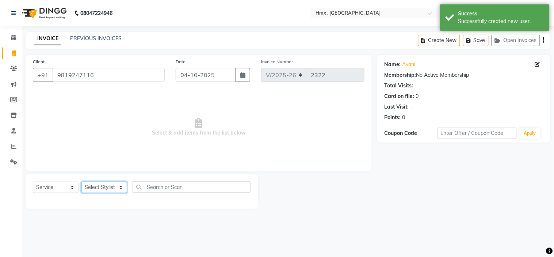
click at [112, 188] on select "Select Stylist Aakash Azhar Bilal Dawood Front Desk Kaikasha Shaikh Mohsin Rizw…" at bounding box center [104, 186] width 46 height 11
select select "76837"
click at [81, 182] on select "Select Stylist Aakash Azhar Bilal Dawood Front Desk Kaikasha Shaikh Mohsin Rizw…" at bounding box center [104, 186] width 46 height 11
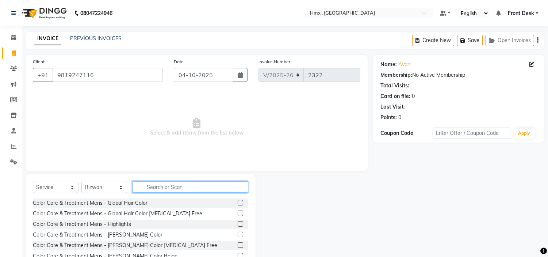
click at [159, 181] on input "text" at bounding box center [191, 186] width 116 height 11
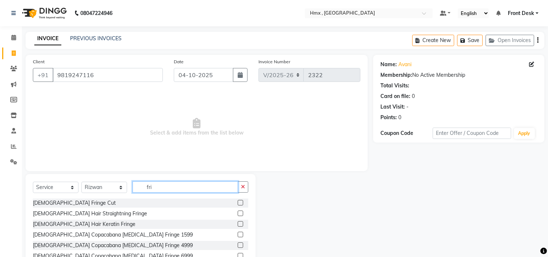
type input "fri"
click at [238, 202] on label at bounding box center [240, 202] width 5 height 5
click at [238, 202] on input "checkbox" at bounding box center [240, 202] width 5 height 5
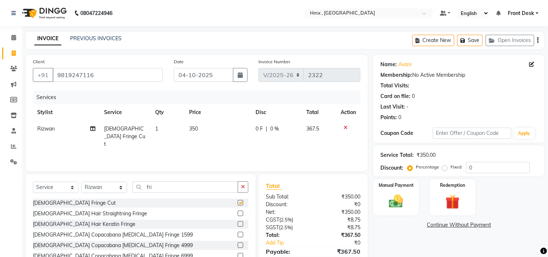
checkbox input "false"
click at [238, 225] on label at bounding box center [240, 223] width 5 height 5
click at [238, 225] on input "checkbox" at bounding box center [240, 224] width 5 height 5
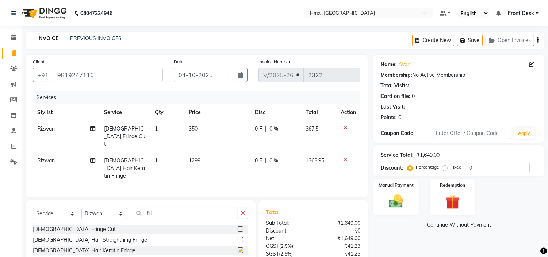
checkbox input "false"
click at [345, 157] on icon at bounding box center [346, 159] width 4 height 5
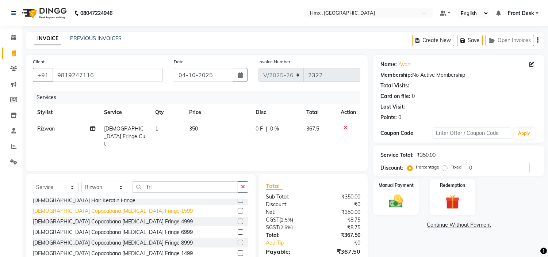
scroll to position [0, 0]
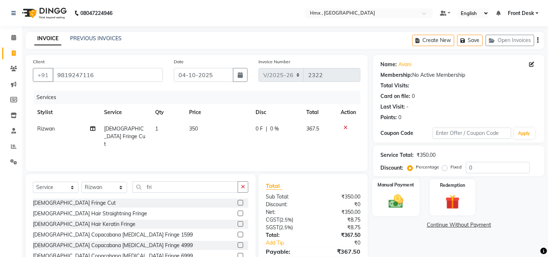
click at [389, 194] on img at bounding box center [396, 201] width 24 height 17
click at [448, 225] on span "CARD" at bounding box center [452, 225] width 16 height 8
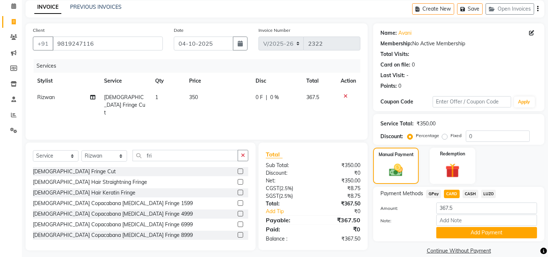
scroll to position [41, 0]
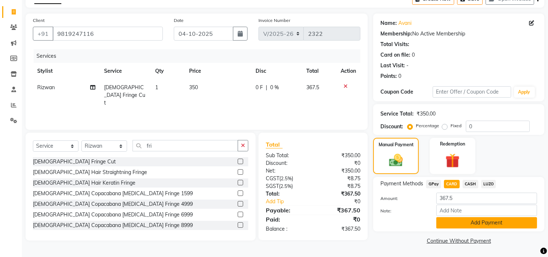
click at [468, 226] on button "Add Payment" at bounding box center [486, 222] width 101 height 11
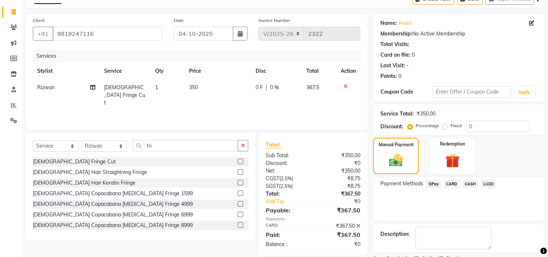
scroll to position [72, 0]
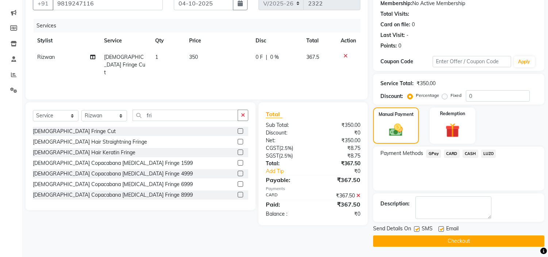
click at [477, 242] on button "Checkout" at bounding box center [458, 240] width 171 height 11
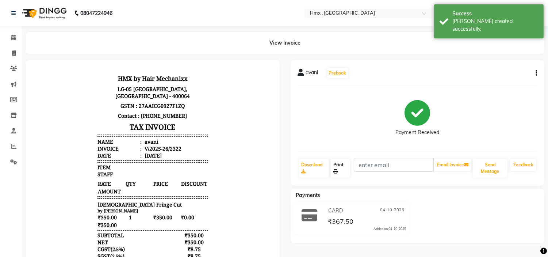
drag, startPoint x: 342, startPoint y: 172, endPoint x: 320, endPoint y: 184, distance: 24.7
click at [342, 172] on link "Print" at bounding box center [340, 167] width 20 height 19
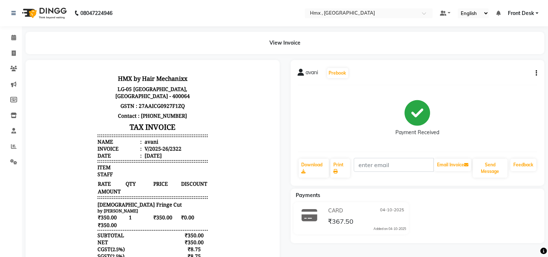
click at [144, 142] on div "avani" at bounding box center [150, 141] width 15 height 7
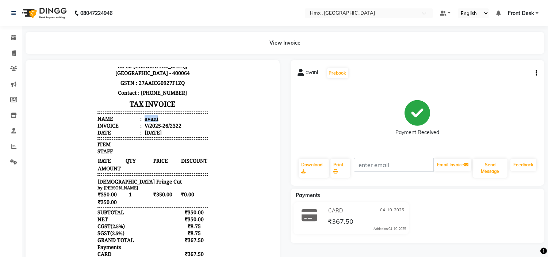
scroll to position [41, 0]
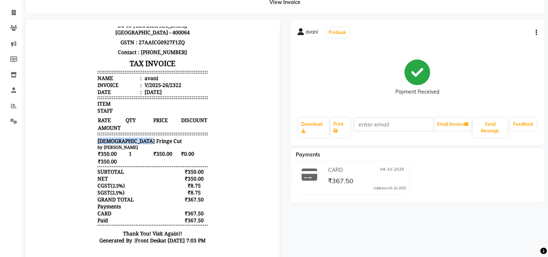
drag, startPoint x: 91, startPoint y: 134, endPoint x: 137, endPoint y: 134, distance: 46.4
click at [137, 137] on div "Female Fringe Cut" at bounding box center [153, 140] width 110 height 7
drag, startPoint x: 250, startPoint y: 212, endPoint x: 252, endPoint y: 190, distance: 21.7
click at [251, 200] on body "HMX by Hair Mechanixx LG-05 Infiniti Mall, New Link Road,Malad West,Mumbai - 40…" at bounding box center [153, 129] width 234 height 244
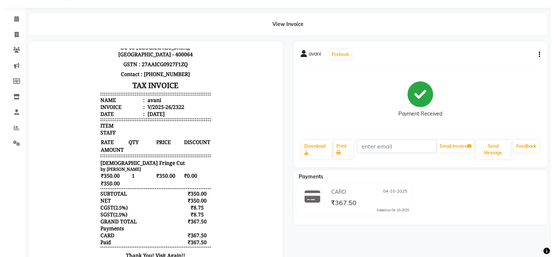
scroll to position [0, 0]
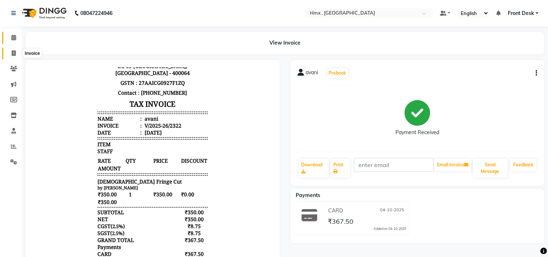
click at [12, 52] on icon at bounding box center [14, 52] width 4 height 5
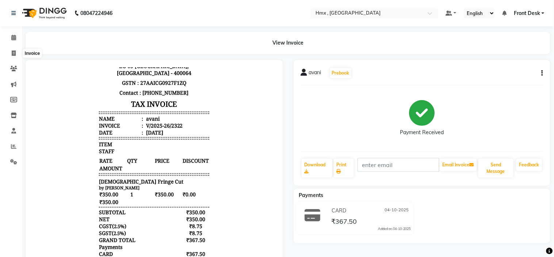
select select "5711"
select select "service"
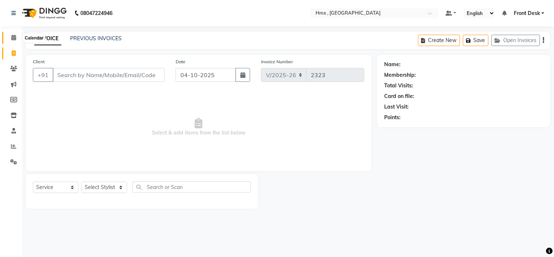
click at [12, 40] on icon at bounding box center [13, 37] width 5 height 5
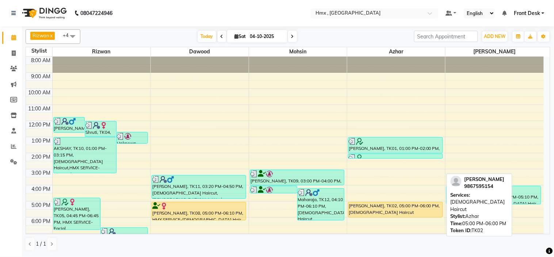
click at [369, 206] on div "[PERSON_NAME], TK02, 05:00 PM-06:00 PM, [DEMOGRAPHIC_DATA] Haircut" at bounding box center [395, 209] width 94 height 15
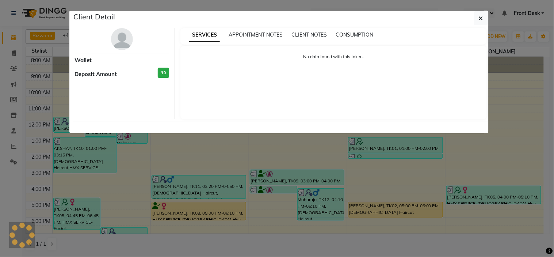
select select "1"
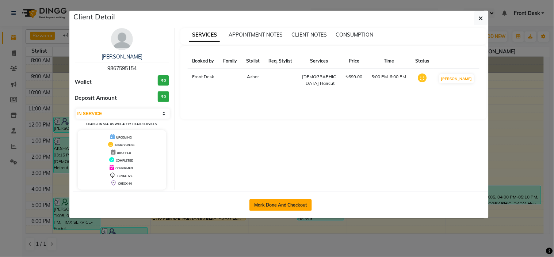
click at [267, 205] on button "Mark Done And Checkout" at bounding box center [280, 205] width 62 height 12
select select "5711"
select select "service"
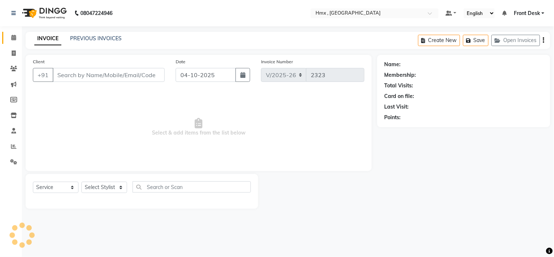
type input "9867595154"
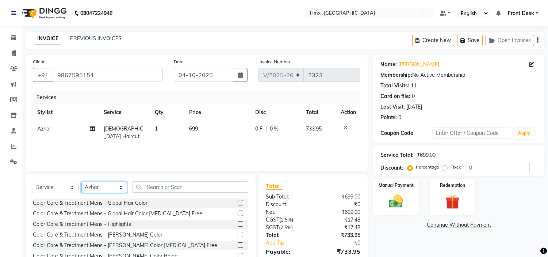
click at [104, 188] on select "Select Stylist Aakash Azhar Bilal Dawood Front Desk Kaikasha Shaikh Mohsin Rizw…" at bounding box center [104, 186] width 46 height 11
select select "39112"
click at [81, 182] on select "Select Stylist Aakash Azhar Bilal Dawood Front Desk Kaikasha Shaikh Mohsin Rizw…" at bounding box center [104, 186] width 46 height 11
click at [157, 185] on input "text" at bounding box center [191, 186] width 116 height 11
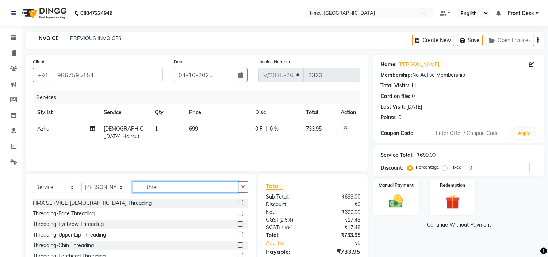
type input "thre"
click at [238, 225] on div at bounding box center [240, 225] width 5 height 8
click at [238, 224] on label at bounding box center [240, 223] width 5 height 5
click at [238, 224] on input "checkbox" at bounding box center [240, 224] width 5 height 5
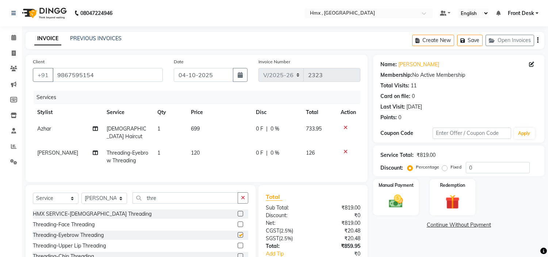
checkbox input "false"
click at [229, 153] on td "120" at bounding box center [219, 157] width 65 height 24
select select "39112"
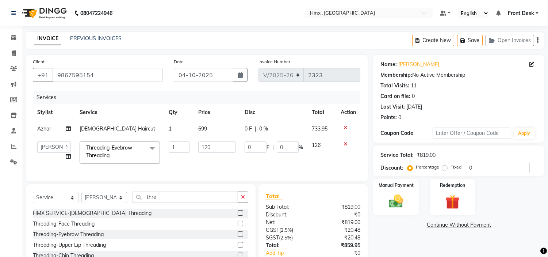
click at [245, 162] on td "0 F | 0 %" at bounding box center [273, 152] width 67 height 31
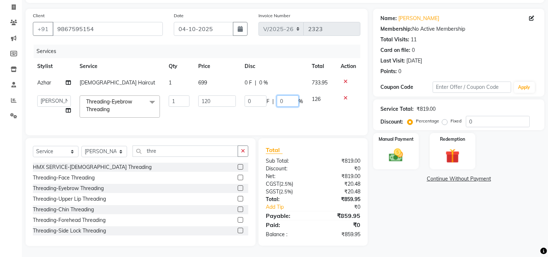
click at [293, 118] on div "Services Stylist Service Qty Price Disc Total Action Azhar Female Haircut 1 699…" at bounding box center [197, 86] width 328 height 83
click at [271, 54] on div "Services Stylist Service Qty Price Disc Total Action Azhar Female Haircut 1 699…" at bounding box center [197, 86] width 328 height 83
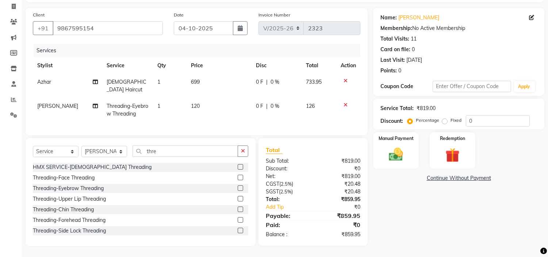
scroll to position [45, 0]
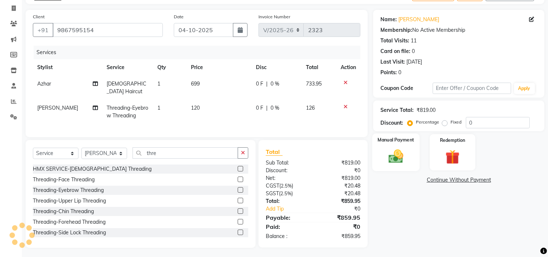
click at [405, 152] on img at bounding box center [396, 156] width 24 height 17
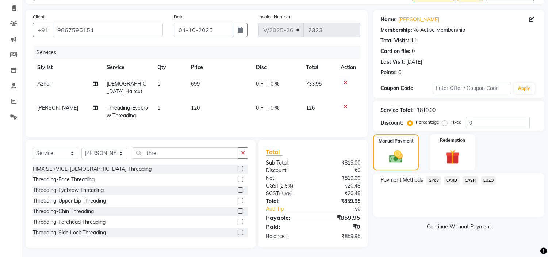
click at [436, 180] on span "GPay" at bounding box center [433, 180] width 15 height 8
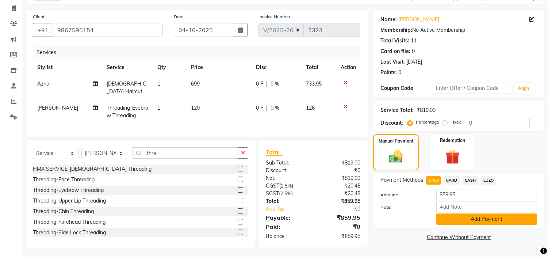
click at [464, 222] on button "Add Payment" at bounding box center [486, 218] width 101 height 11
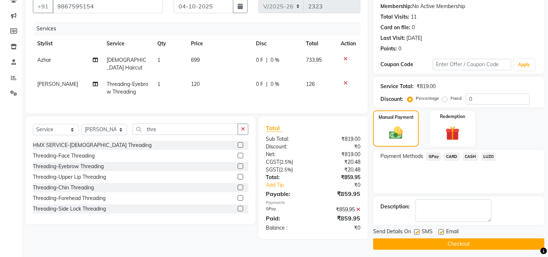
scroll to position [72, 0]
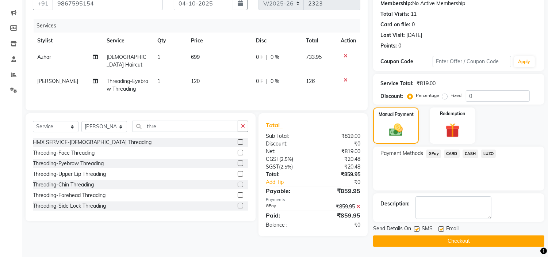
click at [506, 239] on button "Checkout" at bounding box center [458, 240] width 171 height 11
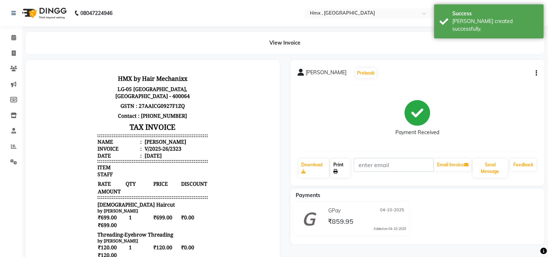
click at [348, 167] on link "Print" at bounding box center [340, 167] width 20 height 19
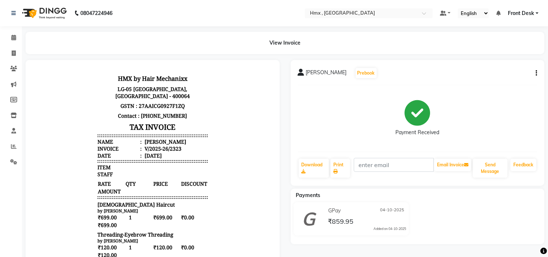
click at [144, 142] on div "[PERSON_NAME]" at bounding box center [164, 141] width 43 height 7
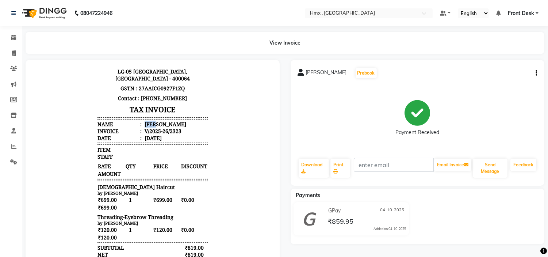
scroll to position [33, 0]
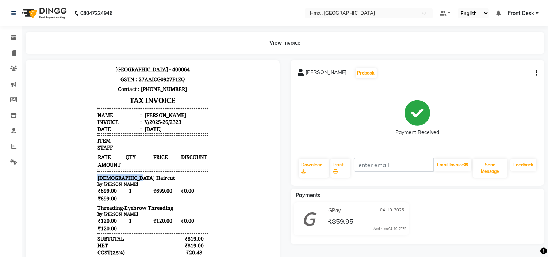
drag, startPoint x: 88, startPoint y: 170, endPoint x: 132, endPoint y: 173, distance: 43.6
click at [132, 173] on div "HMX by Hair Mechanixx LG-05 Infiniti Mall, New Link Road,Malad West,Mumbai - 40…" at bounding box center [153, 180] width 116 height 274
drag, startPoint x: 130, startPoint y: 199, endPoint x: 176, endPoint y: 202, distance: 46.1
click at [176, 204] on div "Threading-Eyebrow Threading" at bounding box center [153, 207] width 110 height 7
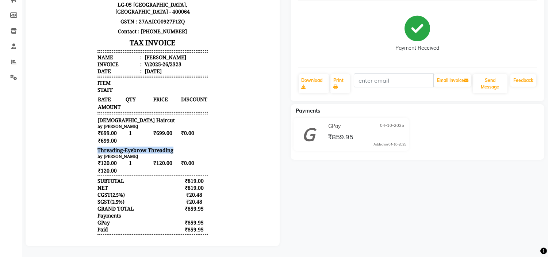
scroll to position [9, 0]
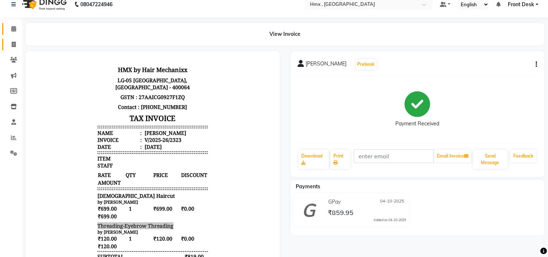
click at [14, 39] on link "Invoice" at bounding box center [11, 45] width 18 height 12
select select "service"
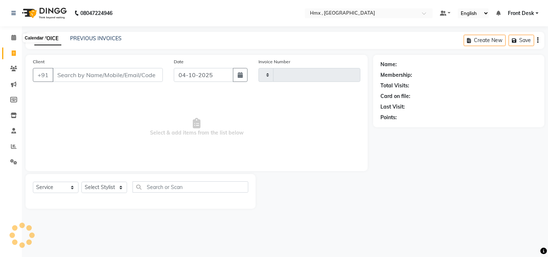
type input "2324"
select select "5711"
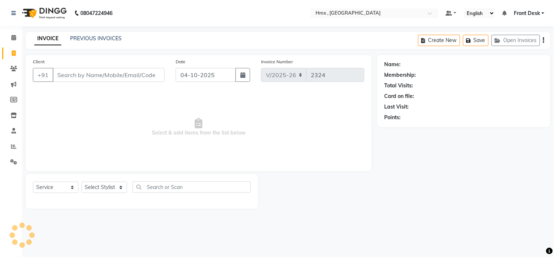
click at [79, 75] on input "Client" at bounding box center [109, 75] width 112 height 14
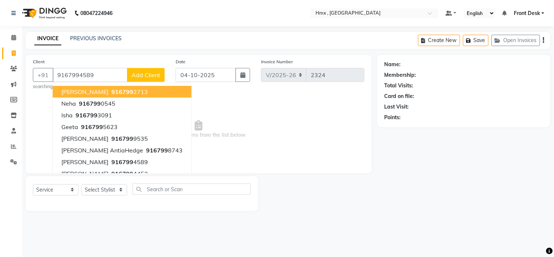
type input "9167994589"
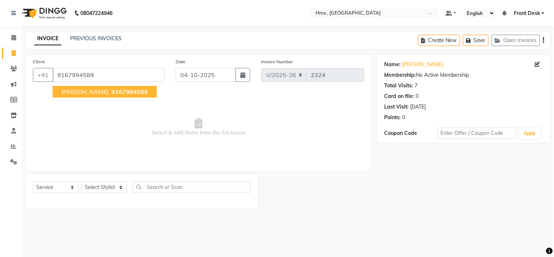
click at [111, 90] on span "9167994589" at bounding box center [129, 91] width 37 height 7
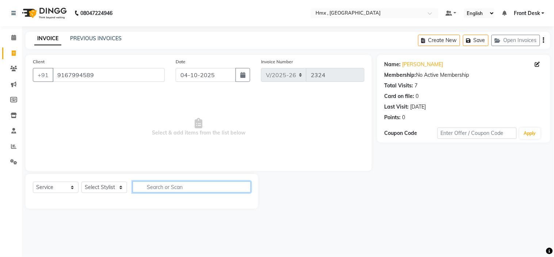
click at [159, 190] on input "text" at bounding box center [192, 186] width 118 height 11
type input "m"
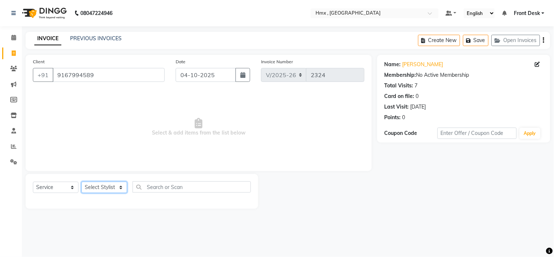
click at [106, 187] on select "Select Stylist Aakash Azhar Bilal Dawood Front Desk Kaikasha Shaikh Mohsin Rizw…" at bounding box center [104, 186] width 46 height 11
select select "39098"
click at [81, 182] on select "Select Stylist Aakash Azhar Bilal Dawood Front Desk Kaikasha Shaikh Mohsin Rizw…" at bounding box center [104, 186] width 46 height 11
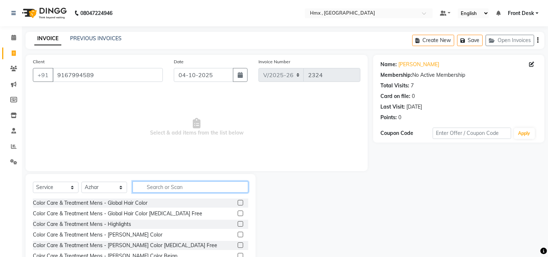
click at [145, 187] on input "text" at bounding box center [191, 186] width 116 height 11
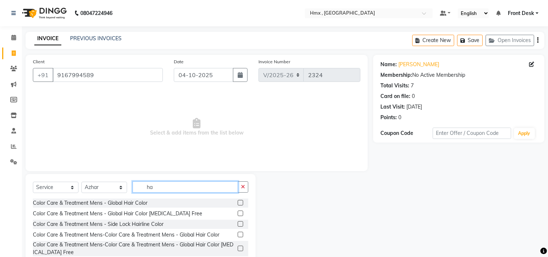
type input "h"
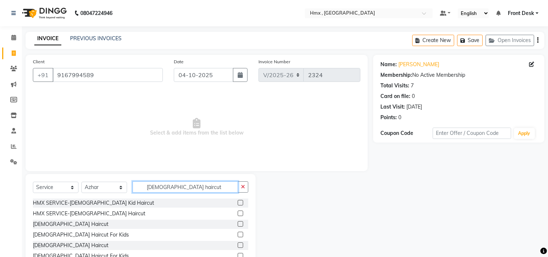
type input "male haircut"
click at [242, 223] on label at bounding box center [240, 223] width 5 height 5
click at [242, 223] on input "checkbox" at bounding box center [240, 224] width 5 height 5
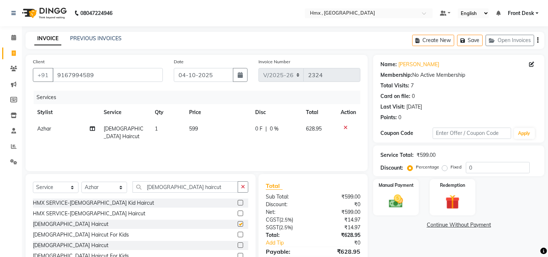
checkbox input "false"
drag, startPoint x: 167, startPoint y: 185, endPoint x: 96, endPoint y: 191, distance: 71.1
click at [93, 191] on div "Select Service Product Membership Package Voucher Prepaid Gift Card Select Styl…" at bounding box center [140, 189] width 215 height 17
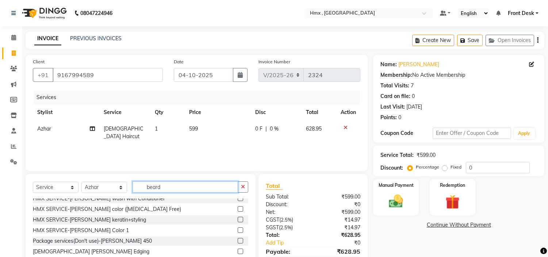
scroll to position [162, 0]
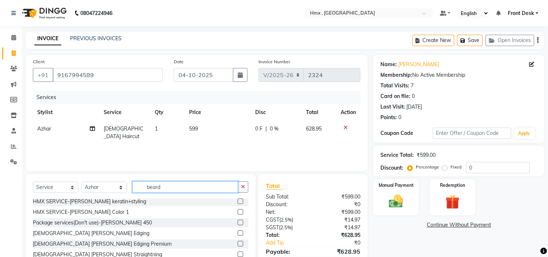
type input "beard"
click at [238, 230] on label at bounding box center [240, 232] width 5 height 5
click at [238, 231] on input "checkbox" at bounding box center [240, 233] width 5 height 5
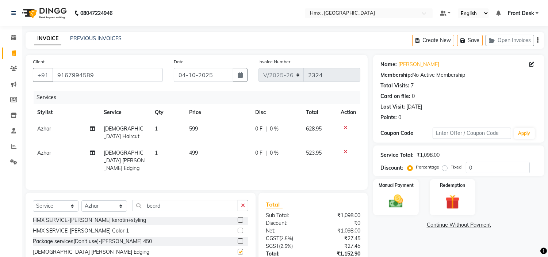
checkbox input "false"
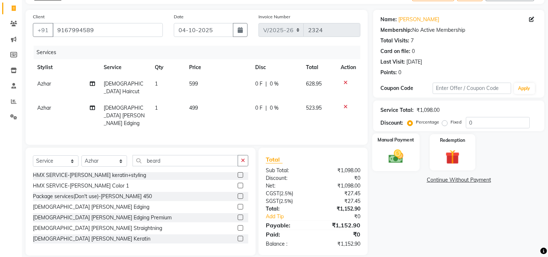
click at [408, 154] on div "Manual Payment" at bounding box center [395, 151] width 47 height 37
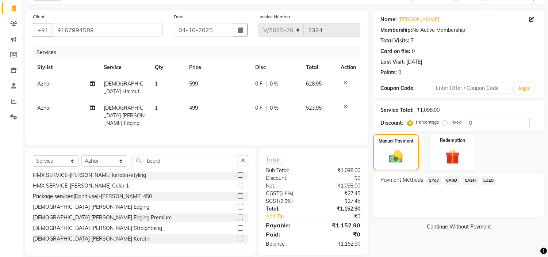
click at [452, 180] on span "CARD" at bounding box center [452, 180] width 16 height 8
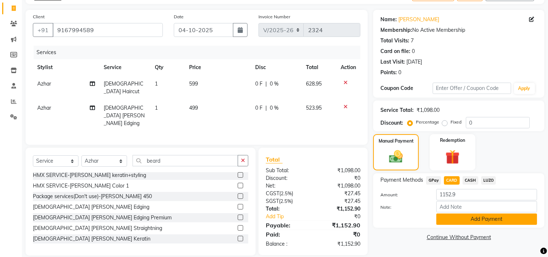
click at [475, 223] on button "Add Payment" at bounding box center [486, 218] width 101 height 11
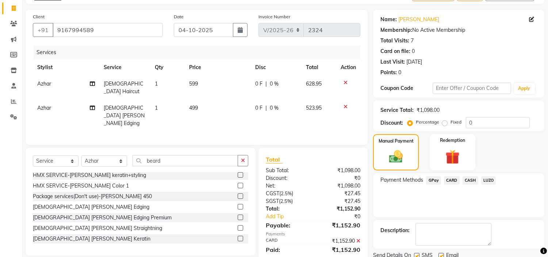
scroll to position [72, 0]
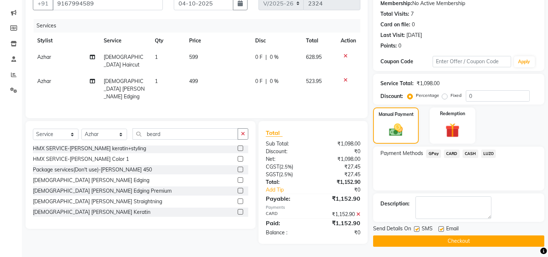
click at [461, 240] on button "Checkout" at bounding box center [458, 240] width 171 height 11
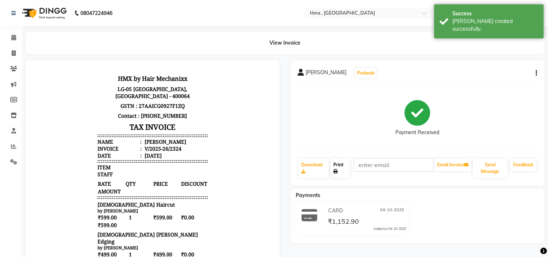
click at [338, 173] on icon at bounding box center [335, 171] width 4 height 4
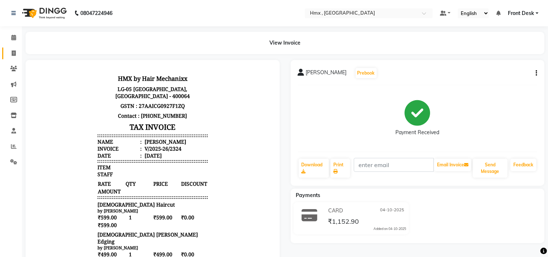
click at [15, 48] on link "Invoice" at bounding box center [11, 53] width 18 height 12
select select "service"
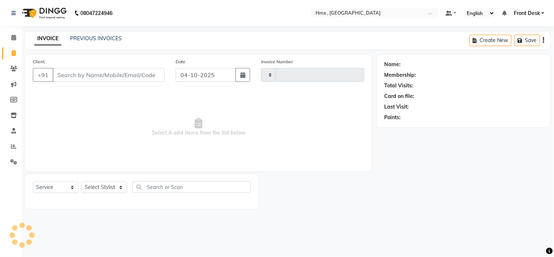
type input "2325"
select select "5711"
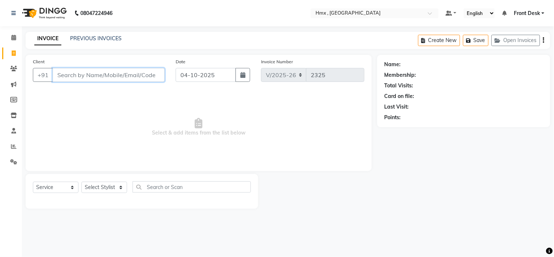
click at [99, 75] on input "Client" at bounding box center [109, 75] width 112 height 14
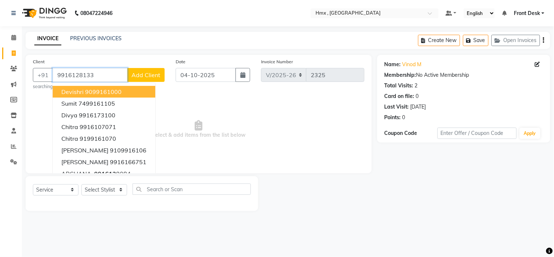
click at [100, 74] on input "9916128133" at bounding box center [90, 75] width 75 height 14
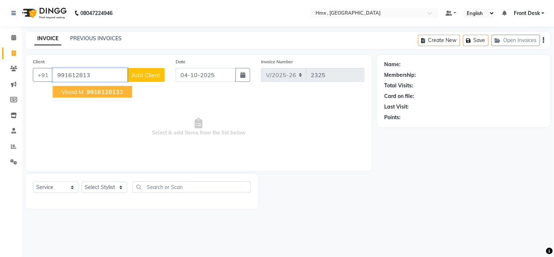
click at [107, 89] on span "991612813" at bounding box center [103, 91] width 33 height 7
type input "9916128133"
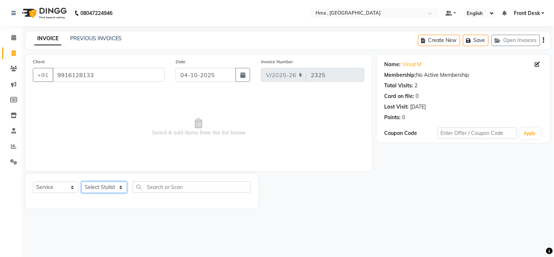
click at [106, 185] on select "Select Stylist Aakash Azhar Bilal Dawood Front Desk Kaikasha Shaikh Mohsin Rizw…" at bounding box center [104, 186] width 46 height 11
select select "39110"
click at [81, 182] on select "Select Stylist Aakash Azhar Bilal Dawood Front Desk Kaikasha Shaikh Mohsin Rizw…" at bounding box center [104, 186] width 46 height 11
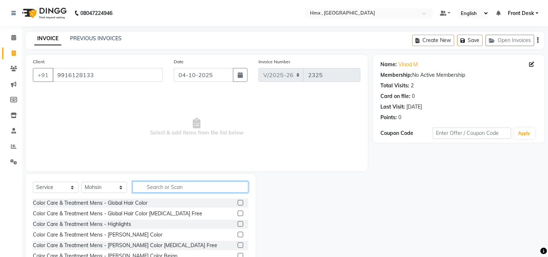
click at [167, 187] on input "text" at bounding box center [191, 186] width 116 height 11
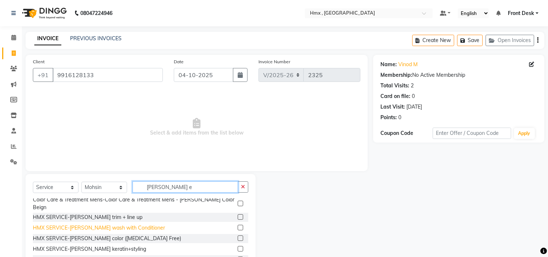
scroll to position [60, 0]
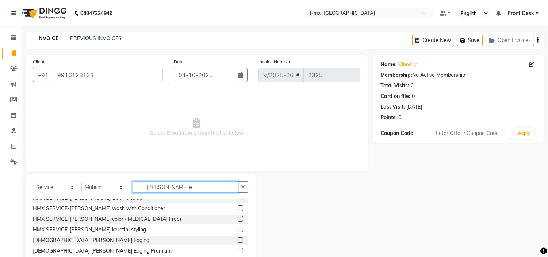
type input "Beard e"
click at [238, 237] on label at bounding box center [240, 239] width 5 height 5
click at [238, 238] on input "checkbox" at bounding box center [240, 240] width 5 height 5
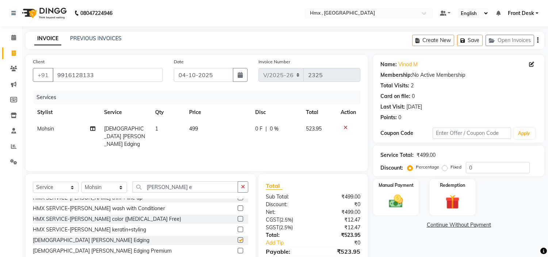
checkbox input "false"
drag, startPoint x: 186, startPoint y: 186, endPoint x: 100, endPoint y: 190, distance: 85.2
click at [100, 190] on div "Select Service Product Membership Package Voucher Prepaid Gift Card Select Styl…" at bounding box center [140, 189] width 215 height 17
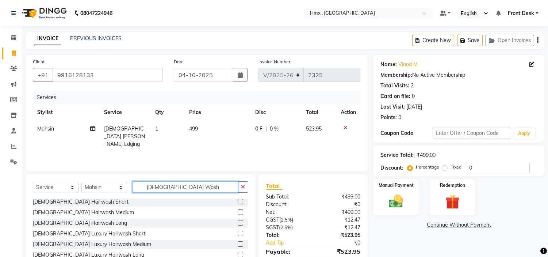
scroll to position [35, 0]
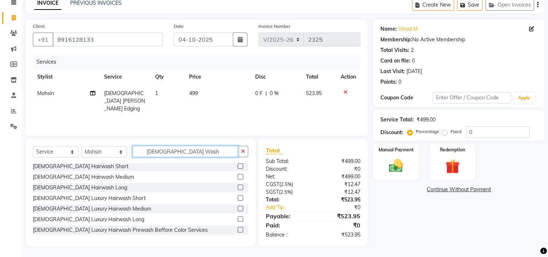
click at [158, 150] on input "Male Wash" at bounding box center [186, 151] width 106 height 11
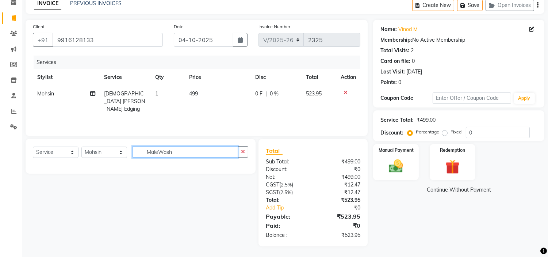
scroll to position [0, 0]
type input "Male Wash"
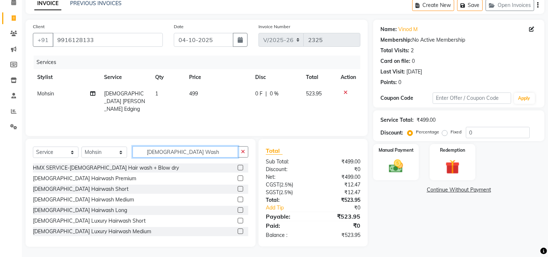
scroll to position [35, 0]
drag, startPoint x: 173, startPoint y: 150, endPoint x: 122, endPoint y: 155, distance: 51.3
click at [122, 154] on div "Select Service Product Membership Package Voucher Prepaid Gift Card Select Styl…" at bounding box center [140, 154] width 215 height 17
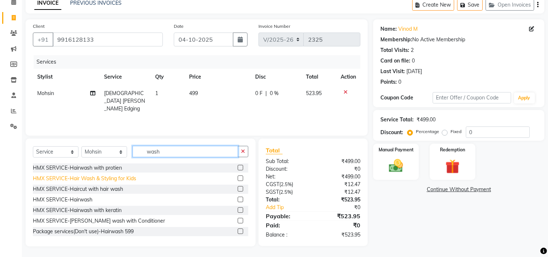
scroll to position [41, 0]
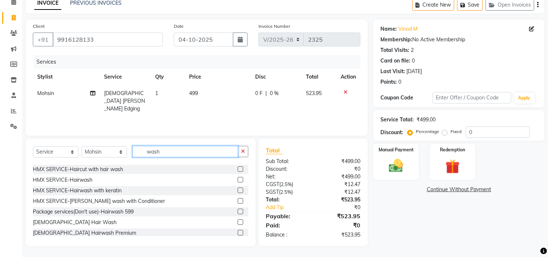
type input "wash"
click at [238, 222] on label at bounding box center [240, 221] width 5 height 5
click at [238, 222] on input "checkbox" at bounding box center [240, 222] width 5 height 5
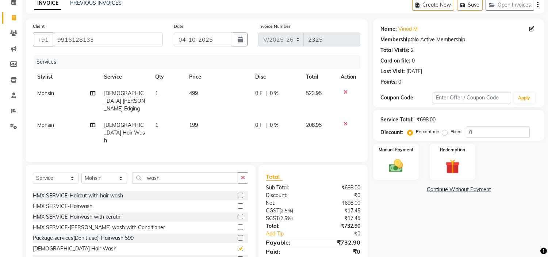
checkbox input "false"
click at [393, 173] on img at bounding box center [396, 165] width 24 height 17
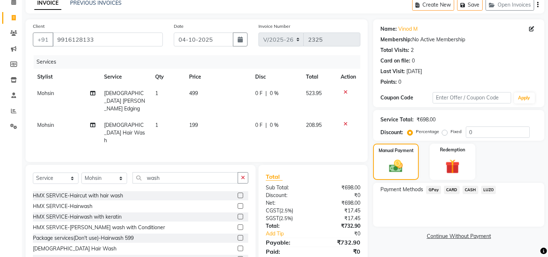
click at [453, 187] on span "CARD" at bounding box center [452, 190] width 16 height 8
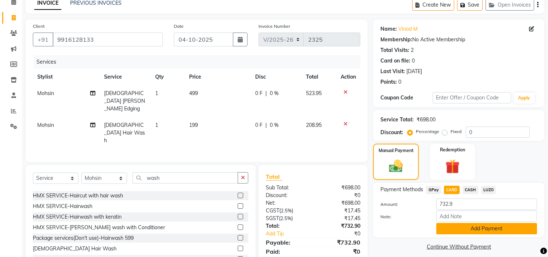
scroll to position [45, 0]
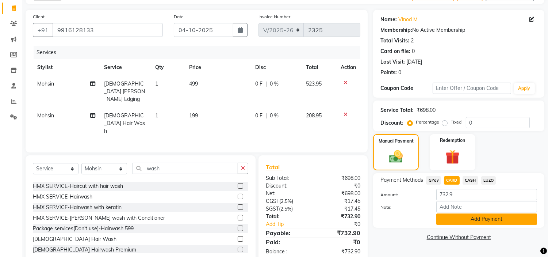
click at [462, 220] on button "Add Payment" at bounding box center [486, 218] width 101 height 11
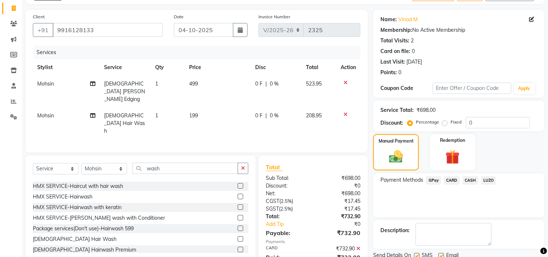
scroll to position [72, 0]
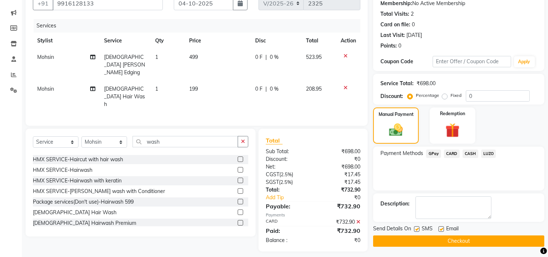
click at [483, 239] on button "Checkout" at bounding box center [458, 240] width 171 height 11
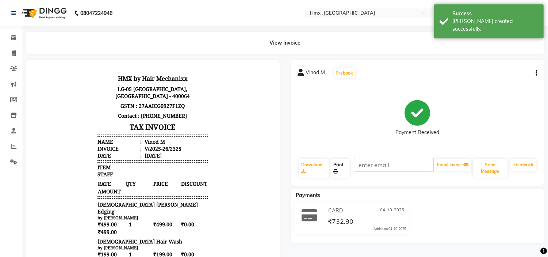
click at [341, 169] on link "Print" at bounding box center [340, 167] width 20 height 19
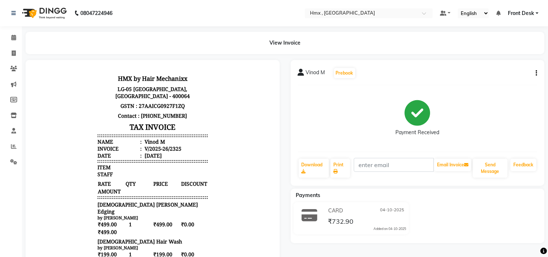
drag, startPoint x: 454, startPoint y: 5, endPoint x: 494, endPoint y: 77, distance: 82.7
click at [494, 77] on div "Vinod M Prebook" at bounding box center [418, 73] width 240 height 12
click at [145, 141] on div "Vinod M" at bounding box center [154, 141] width 22 height 7
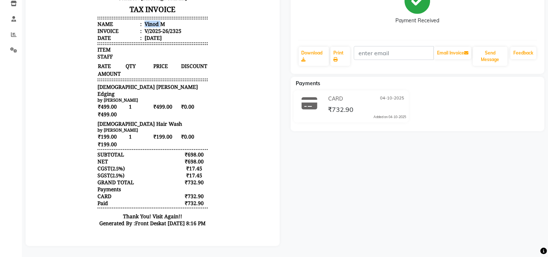
scroll to position [118, 0]
drag, startPoint x: 92, startPoint y: 88, endPoint x: 141, endPoint y: 89, distance: 49.7
click at [141, 89] on div "Male Beard Edging" at bounding box center [153, 91] width 110 height 14
drag, startPoint x: 99, startPoint y: 116, endPoint x: 145, endPoint y: 116, distance: 45.6
click at [145, 116] on div "HMX by Hair Mechanixx LG-05 Infiniti Mall, New Link Road,Malad West,Mumbai - 40…" at bounding box center [153, 93] width 116 height 281
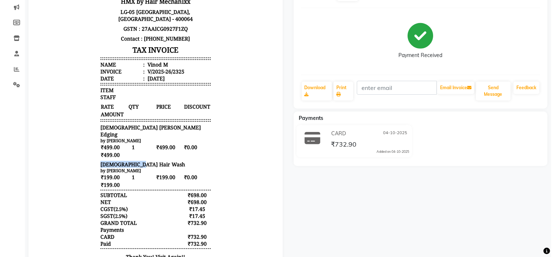
scroll to position [0, 0]
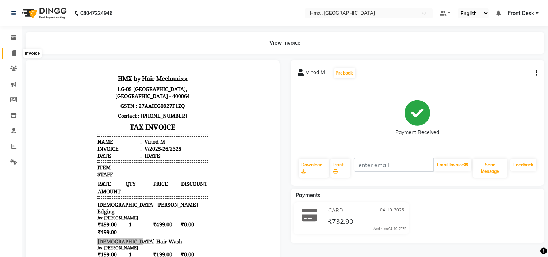
click at [12, 55] on icon at bounding box center [14, 52] width 4 height 5
select select "service"
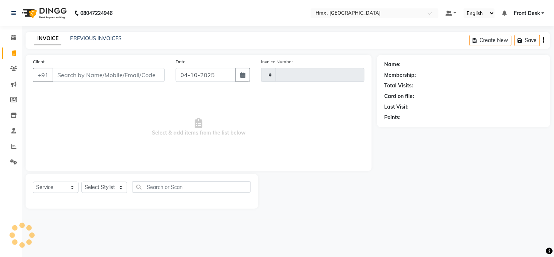
type input "2326"
select select "5711"
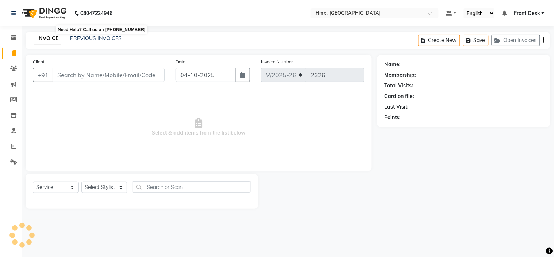
drag, startPoint x: 87, startPoint y: 19, endPoint x: 92, endPoint y: 23, distance: 7.0
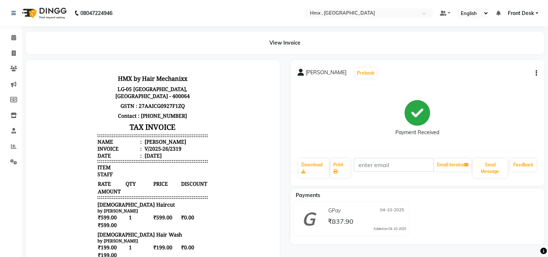
scroll to position [6, 0]
click at [173, 145] on div "V/2025-26/2319" at bounding box center [162, 148] width 38 height 7
click at [172, 145] on div "V/2025-26/2319" at bounding box center [162, 148] width 38 height 7
click at [171, 145] on div "V/2025-26/2319" at bounding box center [162, 148] width 38 height 7
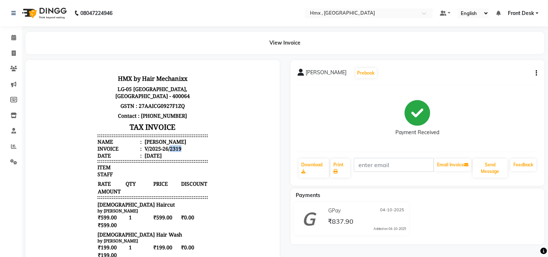
copy div "2319"
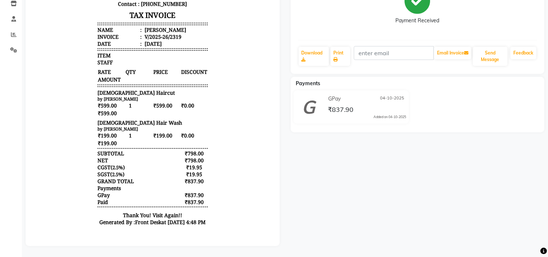
click at [188, 199] on div "₹837.90" at bounding box center [194, 202] width 27 height 7
copy div "837.90"
click at [146, 27] on div "[PERSON_NAME]" at bounding box center [164, 30] width 43 height 7
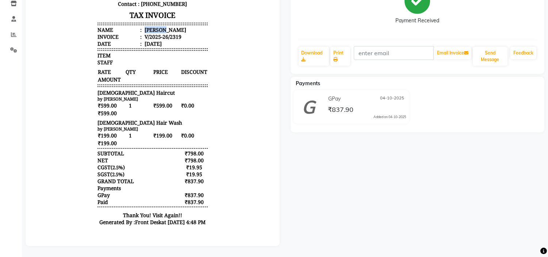
copy div "[PERSON_NAME]"
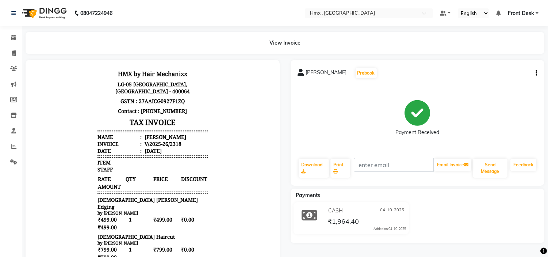
scroll to position [6, 0]
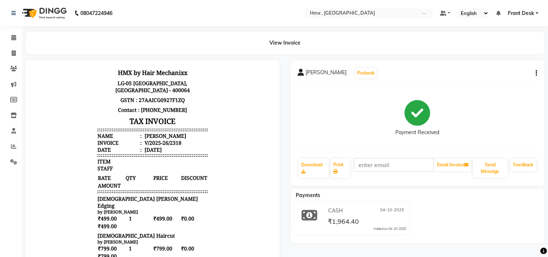
click at [145, 135] on div "bhavin" at bounding box center [164, 135] width 43 height 7
copy div "bhavin"
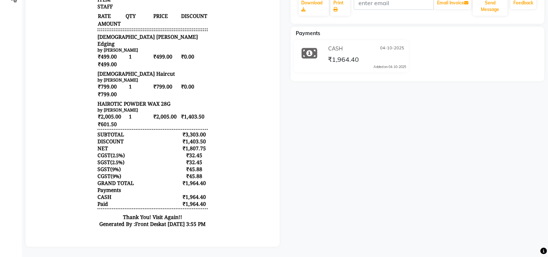
scroll to position [162, 0]
drag, startPoint x: 93, startPoint y: 96, endPoint x: 170, endPoint y: 95, distance: 76.3
click at [170, 100] on div "HAIROTIC POWDER WAX 28G" at bounding box center [153, 103] width 110 height 7
drag, startPoint x: 85, startPoint y: 95, endPoint x: 169, endPoint y: 107, distance: 84.4
click at [169, 106] on body "HMX by Hair Mechanixx LG-05 Infiniti Mall, New Link Road,Malad West,Mumbai - 40…" at bounding box center [153, 68] width 234 height 332
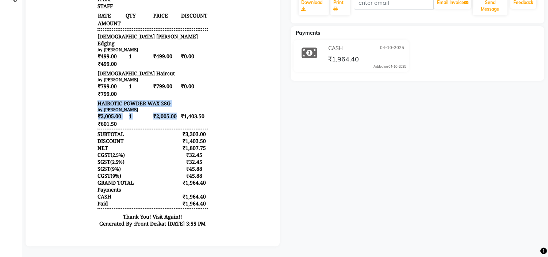
copy div "HAIROTIC POWDER WAX 28G by Mohsin ₹2,005.00 1 ₹2,005.00"
click at [98, 107] on small "by Mohsin" at bounding box center [118, 109] width 41 height 5
drag, startPoint x: 213, startPoint y: 96, endPoint x: 209, endPoint y: 96, distance: 3.7
click at [214, 96] on body "HMX by Hair Mechanixx LG-05 Infiniti Mall, New Link Road,Malad West,Mumbai - 40…" at bounding box center [153, 68] width 234 height 332
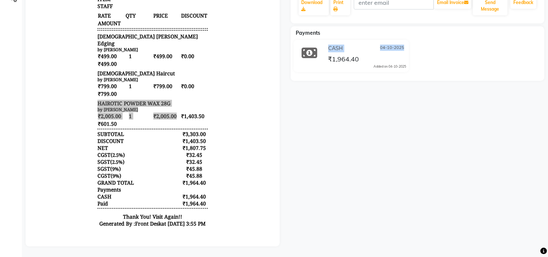
click at [322, 109] on div "bhavin Prebook Payment Received Download Print Email Invoice Send Message Feedb…" at bounding box center [417, 72] width 265 height 348
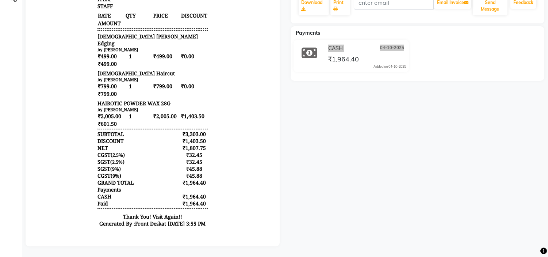
drag, startPoint x: 172, startPoint y: 90, endPoint x: 173, endPoint y: 95, distance: 5.2
click at [174, 90] on div "₹799.00 1 ₹799.00 ₹0.00 ₹799.00" at bounding box center [153, 90] width 110 height 15
drag, startPoint x: 90, startPoint y: 96, endPoint x: 177, endPoint y: 97, distance: 86.9
click at [177, 97] on div "HMX by Hair Mechanixx LG-05 Infiniti Mall, New Link Road,Malad West,Mumbai - 40…" at bounding box center [153, 68] width 116 height 332
copy span "HAIROTIC POWDER WAX 28G"
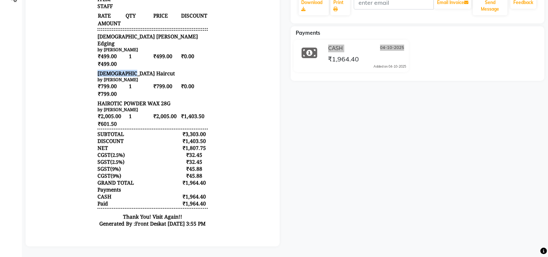
drag, startPoint x: 92, startPoint y: 65, endPoint x: 124, endPoint y: 65, distance: 32.5
click at [124, 70] on div "Male Haircut" at bounding box center [153, 73] width 110 height 7
copy span "Male Haircut"
drag, startPoint x: 89, startPoint y: 36, endPoint x: 142, endPoint y: 39, distance: 52.3
click at [142, 39] on div "HMX by Hair Mechanixx LG-05 Infiniti Mall, New Link Road,Malad West,Mumbai - 40…" at bounding box center [153, 68] width 116 height 332
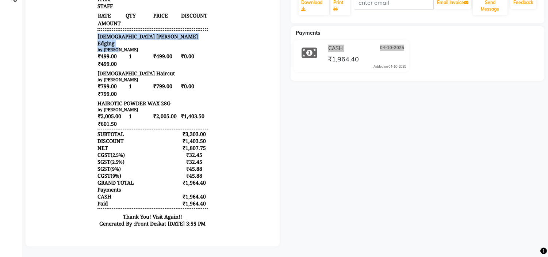
copy div "Male Beard Edging by Mohsin"
click at [187, 200] on div "₹1,964.40" at bounding box center [194, 203] width 27 height 7
click at [186, 200] on div "₹1,964.40" at bounding box center [194, 203] width 27 height 7
copy div "1,964.40"
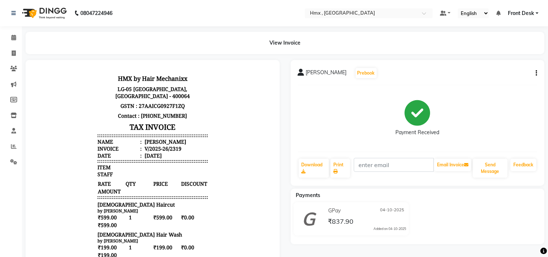
click at [143, 141] on div "[PERSON_NAME]" at bounding box center [164, 141] width 43 height 7
copy div "[PERSON_NAME]"
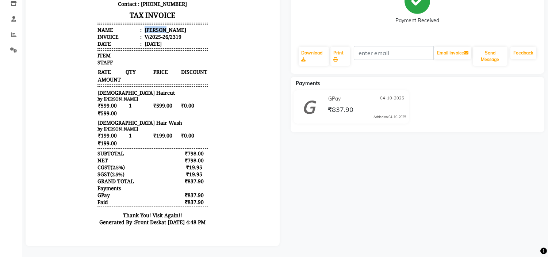
scroll to position [118, 0]
drag, startPoint x: 91, startPoint y: 85, endPoint x: 141, endPoint y: 83, distance: 50.4
click at [141, 89] on div "[DEMOGRAPHIC_DATA] Haircut" at bounding box center [153, 92] width 110 height 7
copy span "[DEMOGRAPHIC_DATA] Haircut"
drag, startPoint x: 91, startPoint y: 116, endPoint x: 140, endPoint y: 116, distance: 48.6
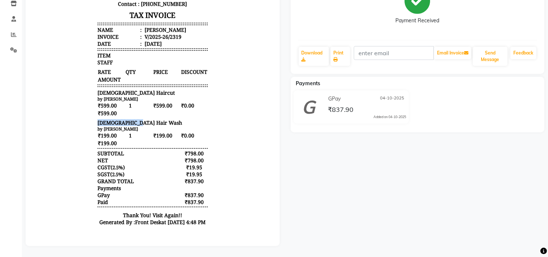
click at [140, 119] on div "[DEMOGRAPHIC_DATA] Hair Wash" at bounding box center [153, 122] width 110 height 7
copy span "[DEMOGRAPHIC_DATA] Hair Wash"
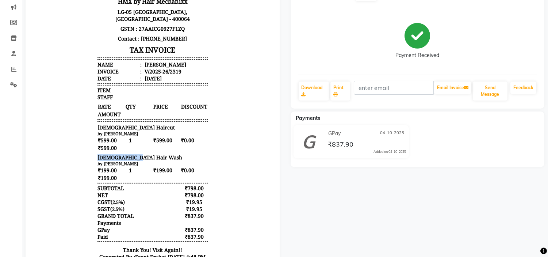
scroll to position [6, 0]
click at [182, 233] on div "₹837.90" at bounding box center [194, 236] width 27 height 7
copy div "837.90"
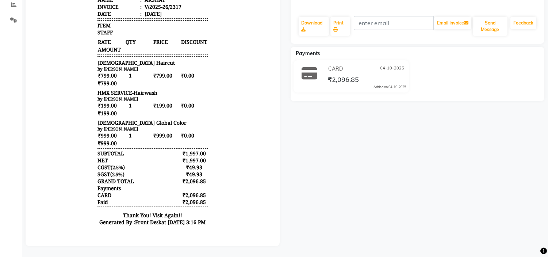
scroll to position [1, 0]
click at [187, 202] on div "₹2,096.85" at bounding box center [194, 202] width 27 height 7
copy div "2,096.85"
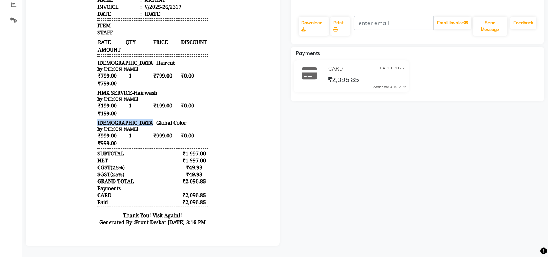
drag, startPoint x: 91, startPoint y: 124, endPoint x: 137, endPoint y: 123, distance: 45.3
click at [137, 123] on div "Male Global Color" at bounding box center [153, 122] width 110 height 7
copy span "Male Global Color"
drag, startPoint x: 90, startPoint y: 94, endPoint x: 162, endPoint y: 94, distance: 71.9
click at [162, 94] on div "HMX by Hair Mechanixx LG-05 Infiniti Mall, New Link Road,Malad West,Mumbai - 40…" at bounding box center [153, 81] width 116 height 304
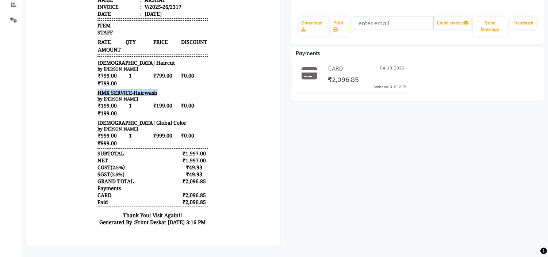
copy span "HMX SERVICE-Hairwash"
drag, startPoint x: 92, startPoint y: 59, endPoint x: 137, endPoint y: 58, distance: 44.9
click at [137, 58] on div "HMX by Hair Mechanixx LG-05 Infiniti Mall, New Link Road,Malad West,Mumbai - 40…" at bounding box center [153, 81] width 116 height 304
copy span "Male Haircut"
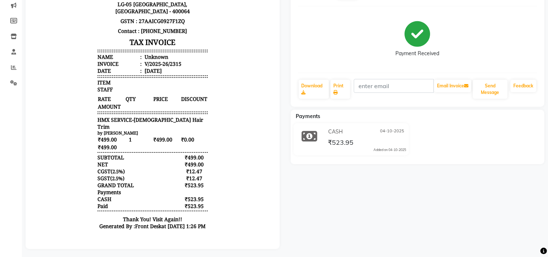
scroll to position [88, 0]
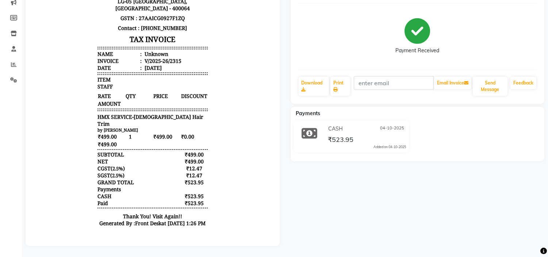
click at [186, 199] on div "₹523.95" at bounding box center [194, 202] width 27 height 7
copy div "523.95"
click at [145, 54] on div "Unknown" at bounding box center [155, 53] width 25 height 7
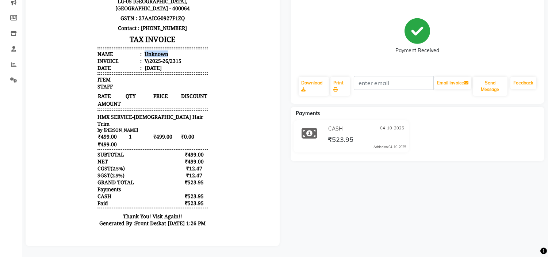
copy div "Unknown"
drag, startPoint x: 91, startPoint y: 117, endPoint x: 173, endPoint y: 115, distance: 82.2
click at [173, 115] on div "HMX SERVICE-[DEMOGRAPHIC_DATA] Hair Trim" at bounding box center [153, 120] width 110 height 14
copy span "HMX SERVICE-[DEMOGRAPHIC_DATA] Hair Trim"
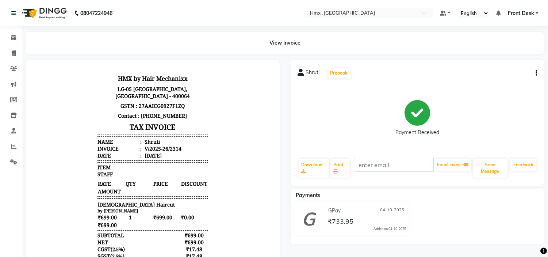
click at [144, 141] on div "Shruti" at bounding box center [151, 141] width 17 height 7
copy div "Shruti"
drag, startPoint x: 90, startPoint y: 197, endPoint x: 147, endPoint y: 197, distance: 56.6
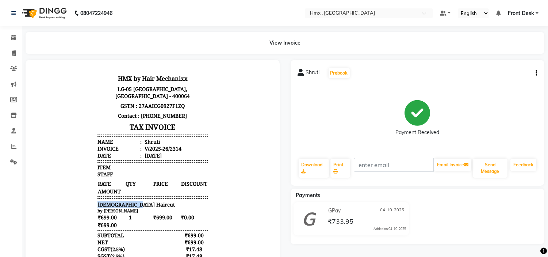
click at [147, 197] on div "HMX by Hair Mechanixx LG-05 Infiniti Mall, New Link Road,Malad West,Mumbai - 40…" at bounding box center [153, 192] width 116 height 244
copy span "[DEMOGRAPHIC_DATA] Haircut"
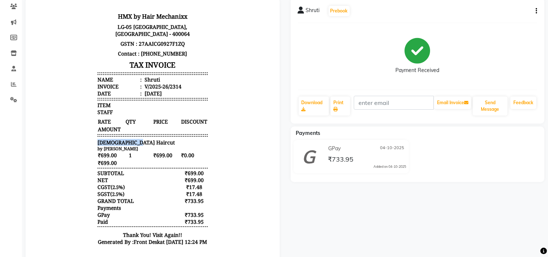
scroll to position [81, 0]
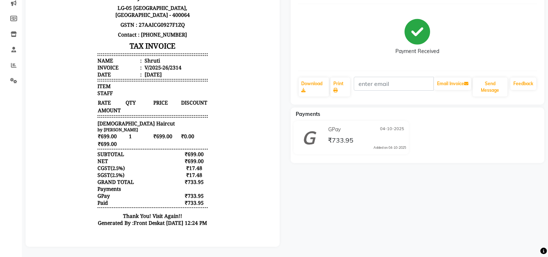
click at [191, 199] on div "₹733.95" at bounding box center [194, 202] width 27 height 7
copy div "733.95"
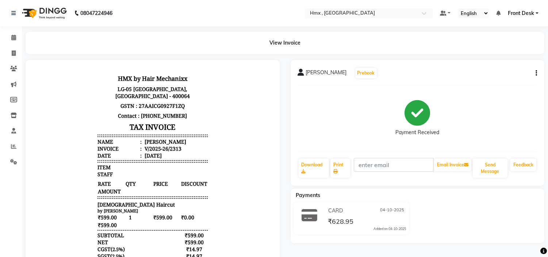
click at [152, 141] on div "Sriram" at bounding box center [164, 141] width 43 height 7
copy div "Sriram"
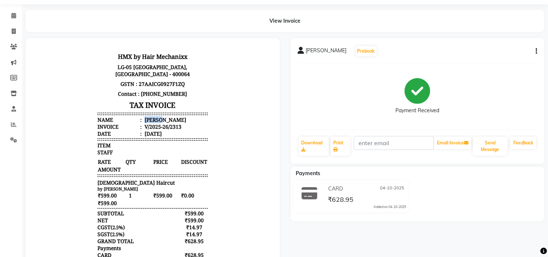
scroll to position [41, 0]
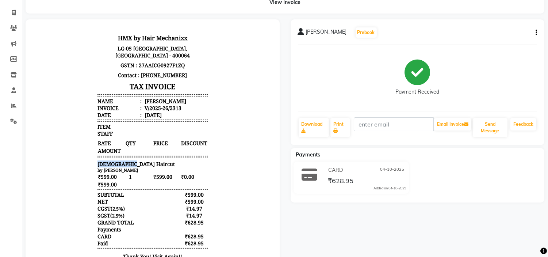
drag, startPoint x: 119, startPoint y: 154, endPoint x: 134, endPoint y: 153, distance: 15.0
click at [134, 153] on div "HMX by Hair Mechanixx LG-05 Infiniti Mall, New Link Road,Malad West,Mumbai - 40…" at bounding box center [153, 152] width 116 height 244
copy span "[DEMOGRAPHIC_DATA] Haircut"
click at [168, 104] on div "V/2025-26/2313" at bounding box center [162, 107] width 38 height 7
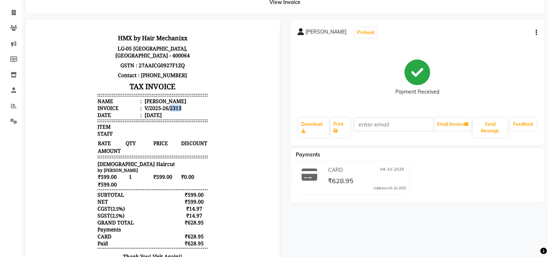
copy div "2313"
click at [190, 240] on div "₹628.95" at bounding box center [194, 243] width 27 height 7
copy div "628.95"
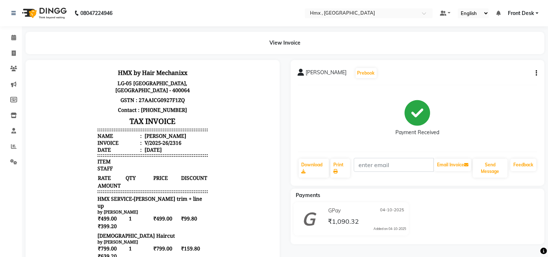
scroll to position [41, 0]
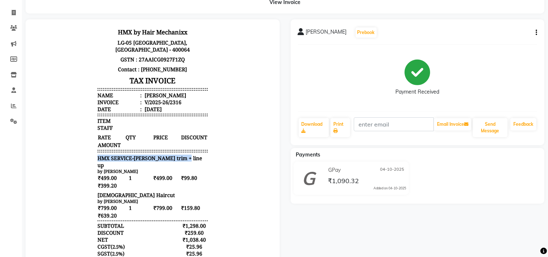
drag, startPoint x: 91, startPoint y: 156, endPoint x: 185, endPoint y: 155, distance: 93.5
click at [185, 155] on div "HMX SERVICE-Beard trim + line up" at bounding box center [153, 161] width 110 height 14
copy span "HMX SERVICE-Beard trim + line up"
drag, startPoint x: 91, startPoint y: 190, endPoint x: 124, endPoint y: 190, distance: 32.9
click at [124, 191] on div "[DEMOGRAPHIC_DATA] Haircut" at bounding box center [153, 194] width 110 height 7
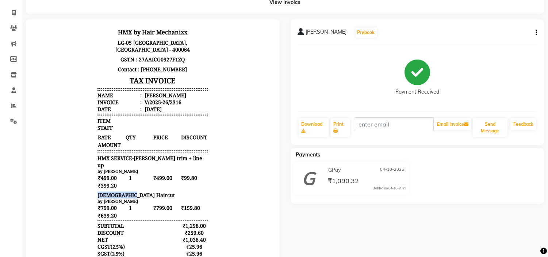
copy span "[DEMOGRAPHIC_DATA] Haircut"
click at [155, 95] on div "SIDHARTHA" at bounding box center [164, 95] width 43 height 7
copy div "SIDHARTHA"
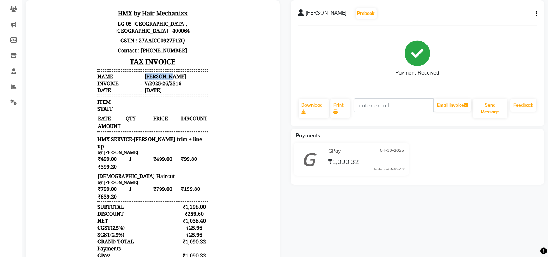
scroll to position [0, 0]
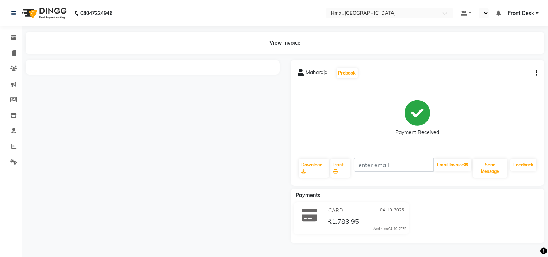
select select "en"
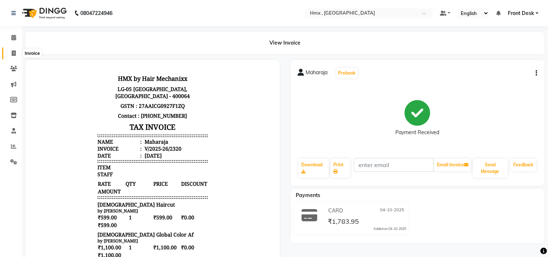
drag, startPoint x: 14, startPoint y: 49, endPoint x: 20, endPoint y: 0, distance: 49.7
click at [15, 49] on span at bounding box center [13, 53] width 13 height 8
select select "5711"
select select "service"
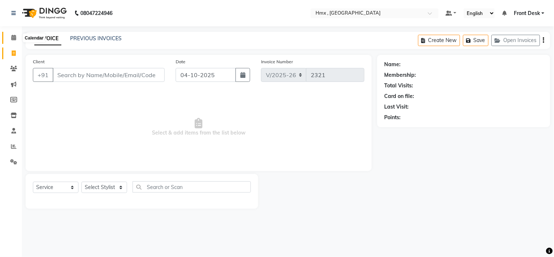
click at [13, 38] on icon at bounding box center [13, 37] width 5 height 5
